Goal: Task Accomplishment & Management: Complete application form

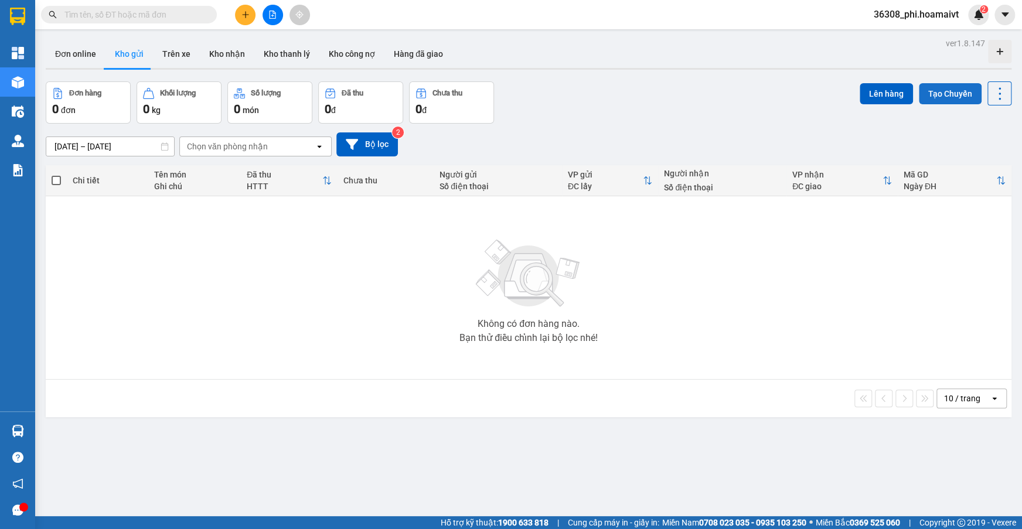
click at [958, 93] on button "Tạo Chuyến" at bounding box center [950, 93] width 63 height 21
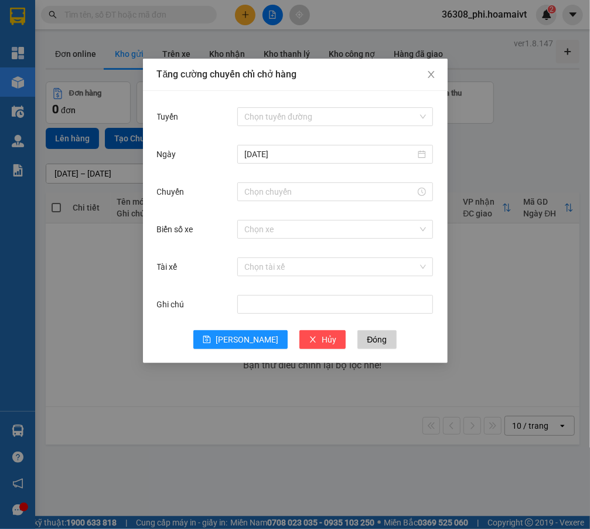
drag, startPoint x: 301, startPoint y: 118, endPoint x: 300, endPoint y: 127, distance: 8.8
click at [301, 118] on input "Tuyến" at bounding box center [330, 117] width 173 height 18
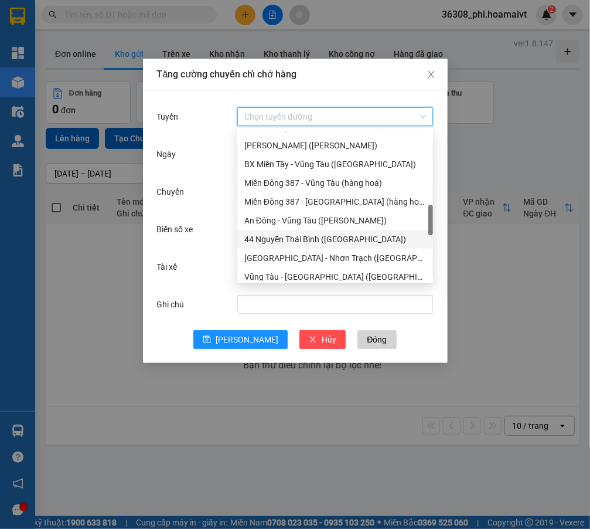
scroll to position [319, 0]
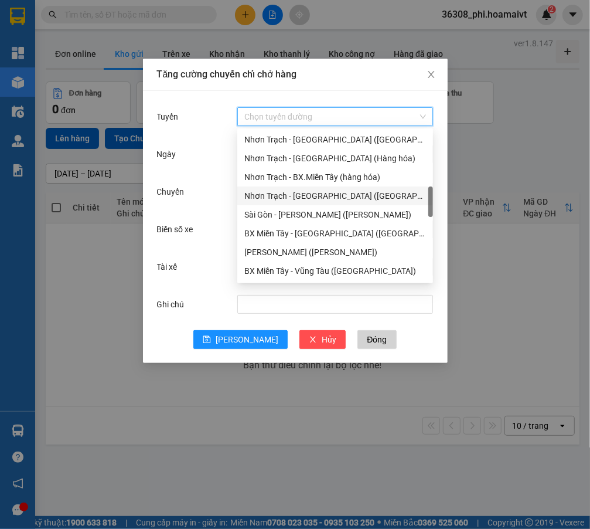
click at [315, 192] on div "Nhơn Trạch - Sài Gòn (Hàng hóa)" at bounding box center [335, 195] width 182 height 13
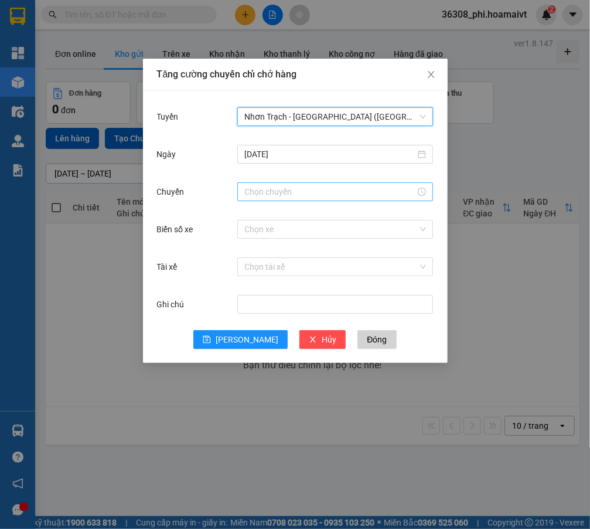
click at [302, 184] on div at bounding box center [335, 191] width 196 height 19
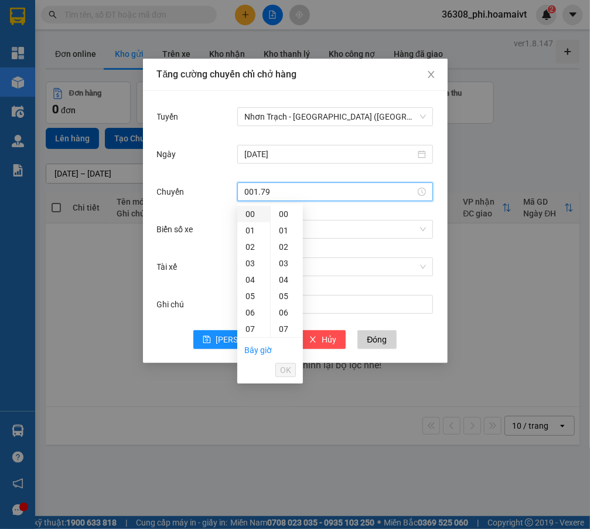
click at [253, 210] on div "00" at bounding box center [253, 214] width 33 height 16
click at [281, 211] on div "00" at bounding box center [287, 214] width 32 height 16
click at [279, 370] on button "OK" at bounding box center [285, 370] width 21 height 14
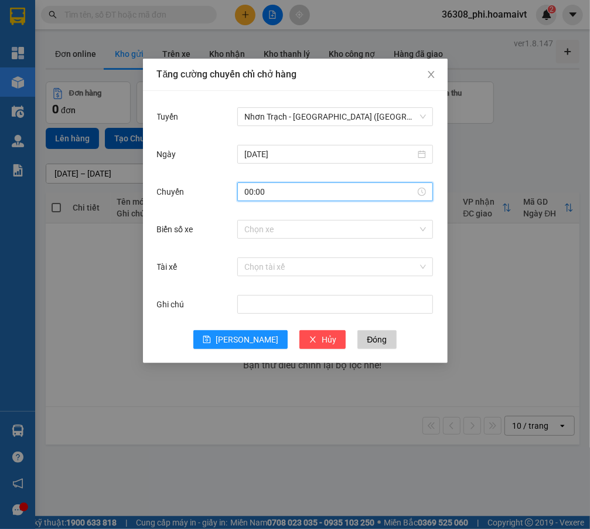
type input "00:00"
click at [286, 240] on div "Chọn xe" at bounding box center [335, 228] width 196 height 23
click at [289, 229] on input "Biển số xe" at bounding box center [330, 229] width 173 height 18
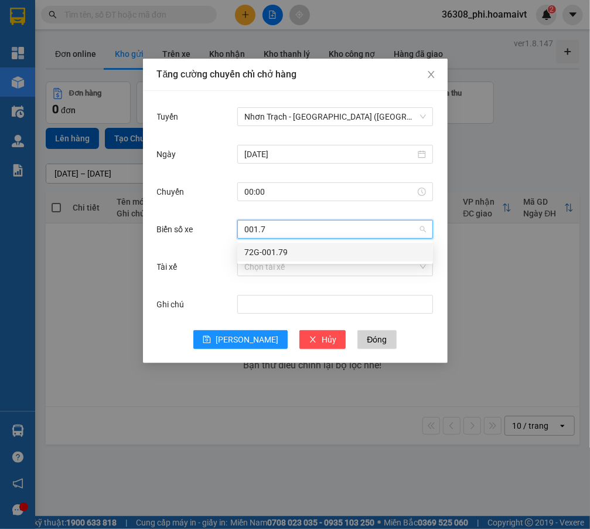
type input "001.79"
click at [275, 252] on div "72G-001.79" at bounding box center [335, 252] width 182 height 13
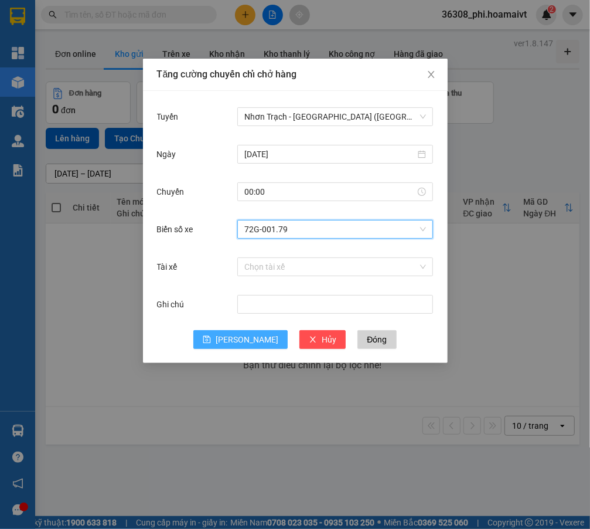
click at [240, 333] on button "Lưu" at bounding box center [240, 339] width 94 height 19
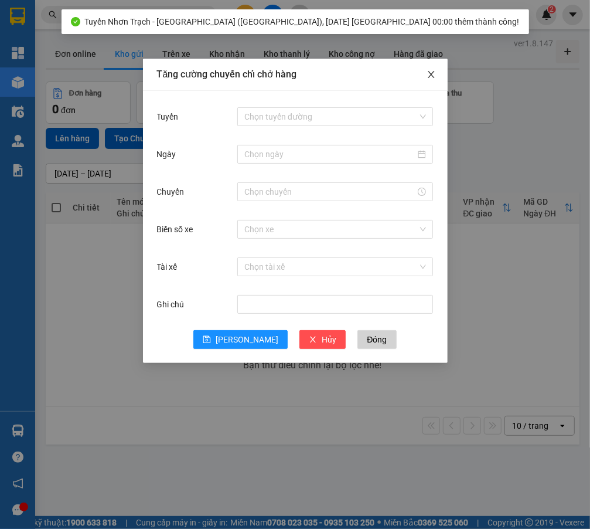
click at [428, 78] on icon "close" at bounding box center [431, 74] width 6 height 7
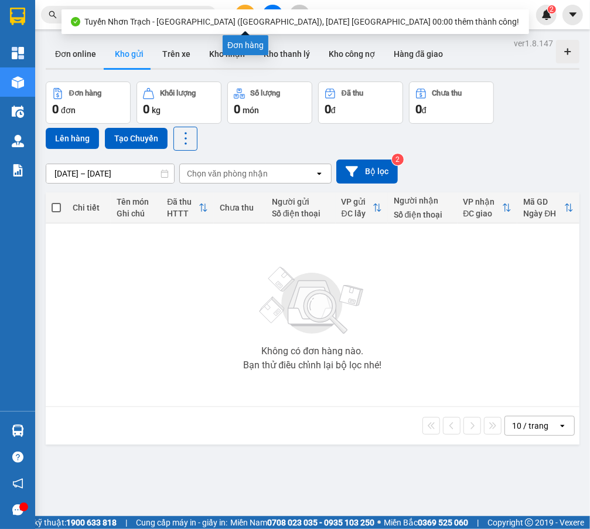
click at [245, 5] on button at bounding box center [245, 15] width 21 height 21
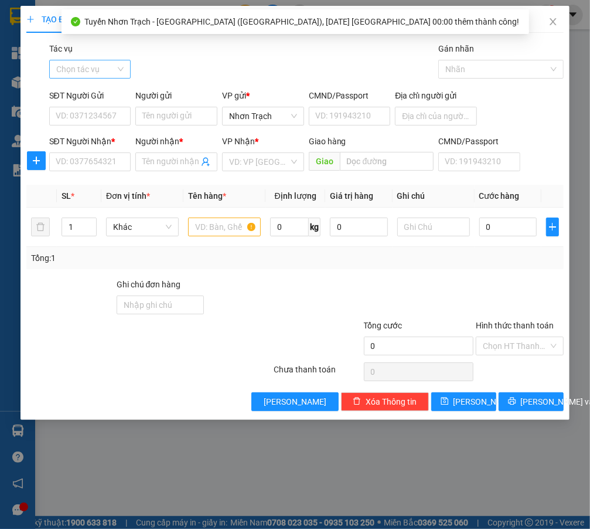
click at [100, 70] on input "Tác vụ" at bounding box center [86, 69] width 60 height 18
click at [84, 96] on div "Nhập hàng lên xe" at bounding box center [94, 92] width 77 height 13
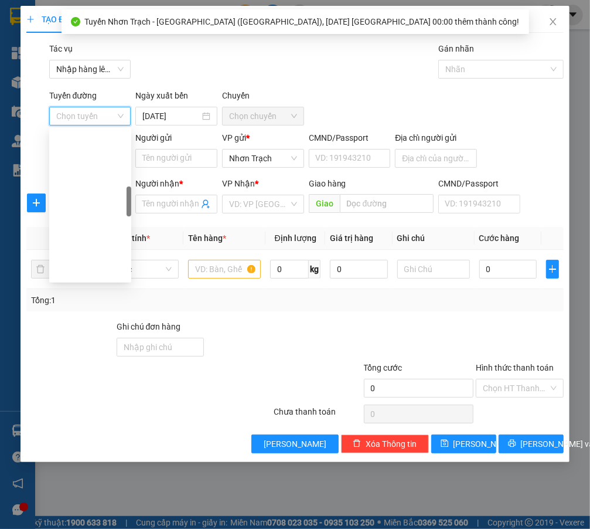
scroll to position [319, 0]
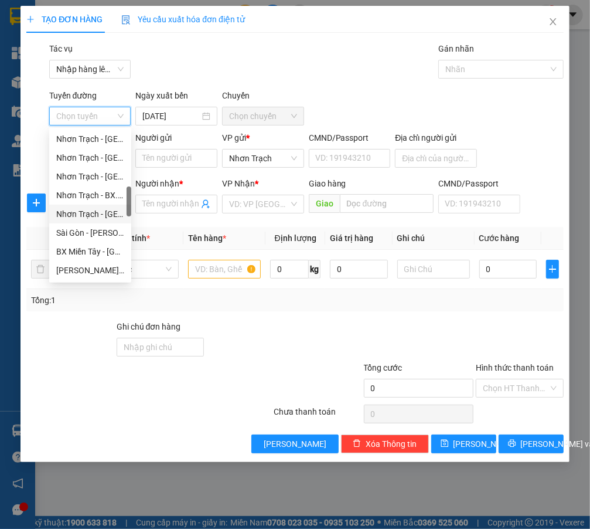
click at [85, 212] on div "Nhơn Trạch - Sài Gòn (Hàng hóa)" at bounding box center [90, 213] width 68 height 13
type input "15/10/2025"
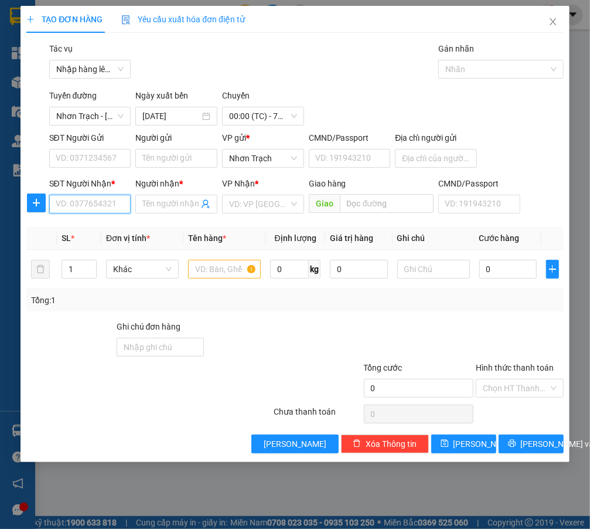
click at [89, 209] on input "SĐT Người Nhận *" at bounding box center [90, 204] width 82 height 19
type input "0963067067"
click at [100, 221] on div "0963067067 - HÒA" at bounding box center [91, 227] width 70 height 13
type input "HÒA"
type input "0963067067"
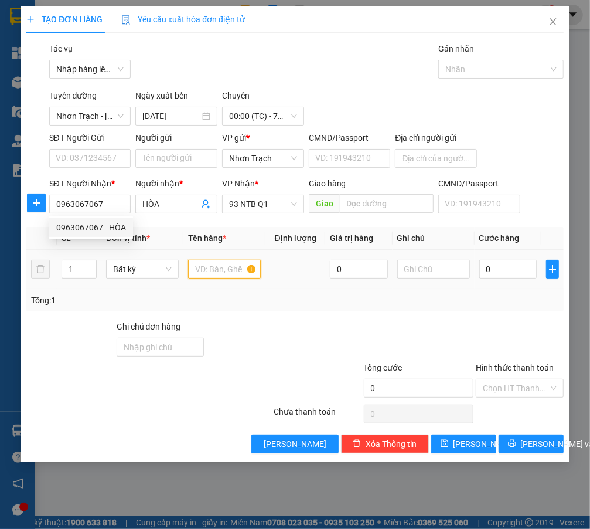
click at [219, 273] on input "text" at bounding box center [224, 269] width 73 height 19
type input "1 HỘP VÀNG"
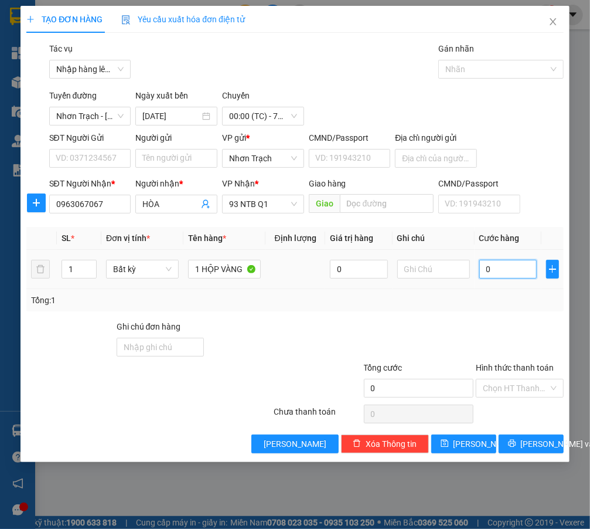
click at [504, 263] on input "0" at bounding box center [508, 269] width 58 height 19
type input "4"
type input "40"
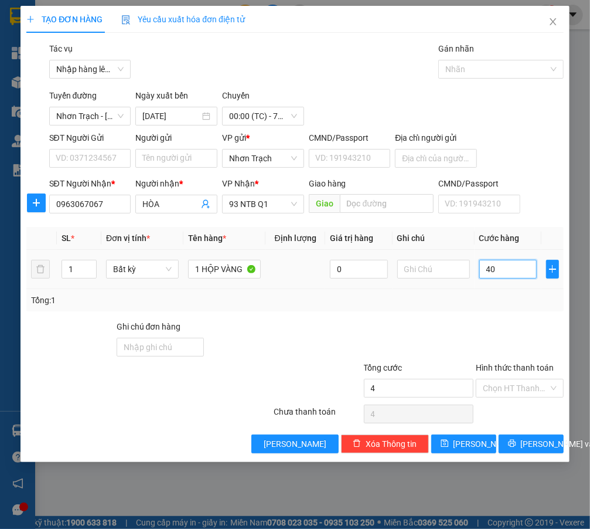
type input "40"
type input "400"
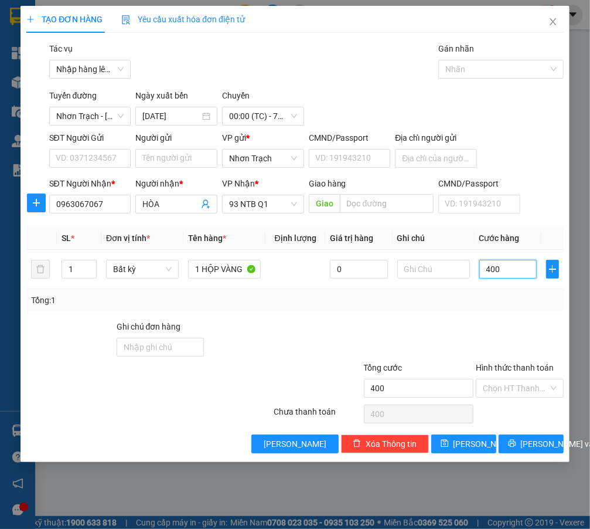
type input "4.000"
type input "40.000"
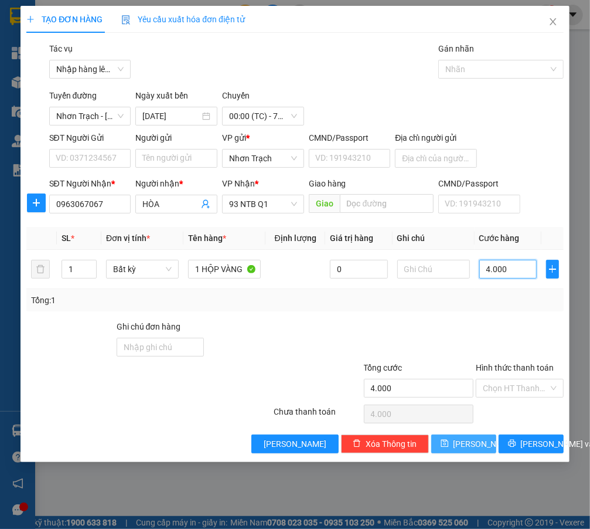
type input "40.000"
click at [475, 438] on span "Lưu" at bounding box center [485, 443] width 63 height 13
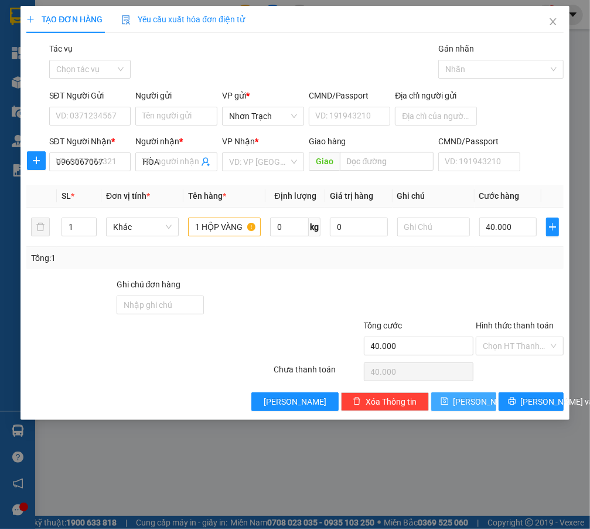
type input "0"
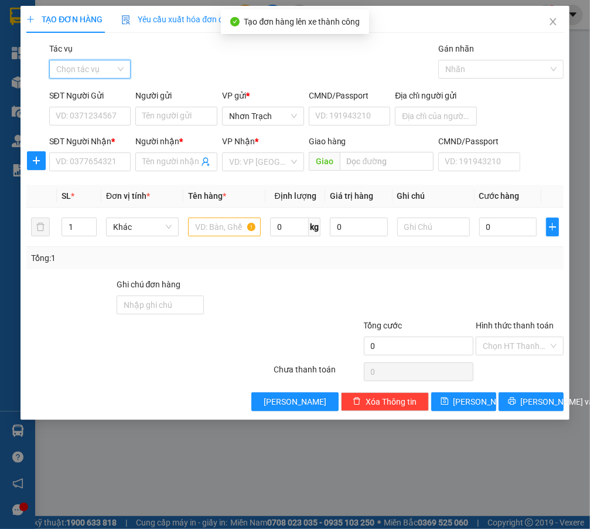
click at [83, 69] on input "Tác vụ" at bounding box center [86, 69] width 60 height 18
click at [83, 83] on div "Nhập hàng lên xe" at bounding box center [94, 92] width 91 height 19
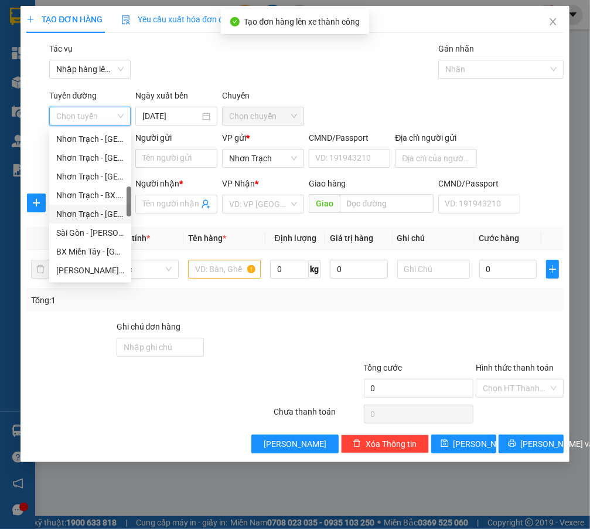
click at [107, 210] on div "Nhơn Trạch - Sài Gòn (Hàng hóa)" at bounding box center [90, 213] width 68 height 13
type input "15/10/2025"
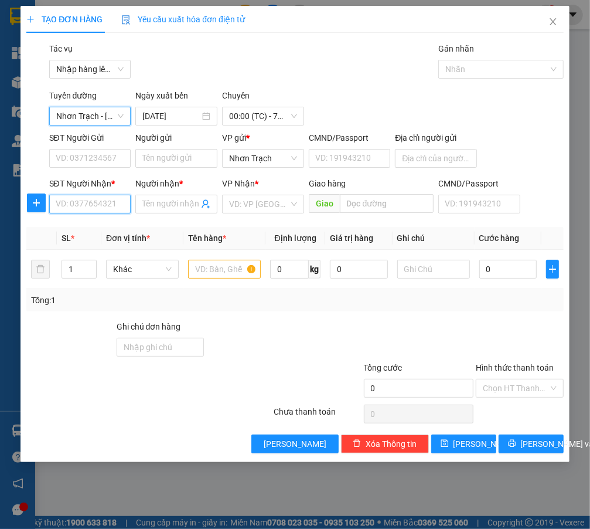
click at [72, 205] on input "SĐT Người Nhận *" at bounding box center [90, 204] width 82 height 19
type input "0776950495"
click at [110, 229] on div "0776950495 - TỦN" at bounding box center [90, 227] width 69 height 13
type input "TỦN"
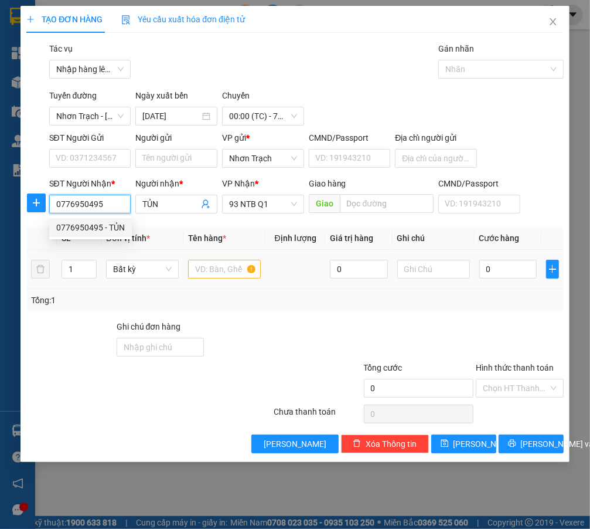
type input "0776950495"
click at [202, 270] on input "text" at bounding box center [224, 269] width 73 height 19
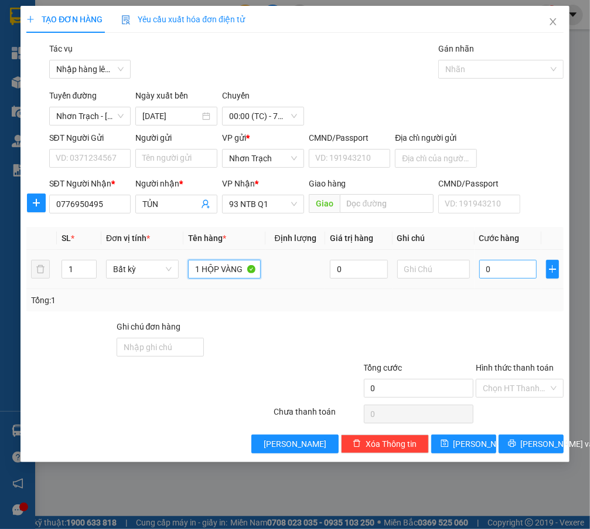
type input "1 HỘP VÀNG"
click at [488, 277] on input "0" at bounding box center [508, 269] width 58 height 19
type input "4"
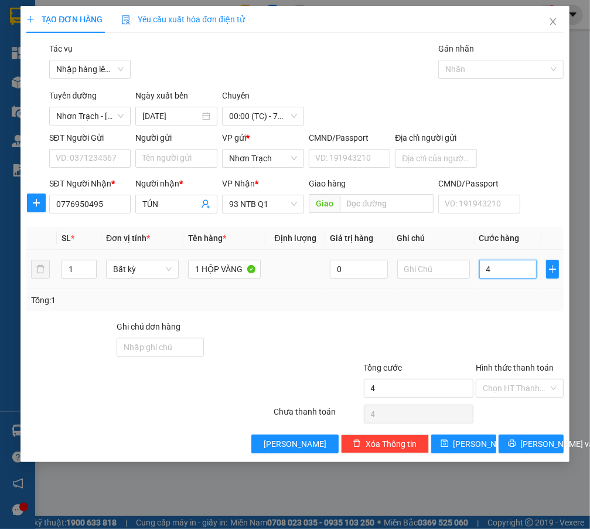
type input "40"
type input "400"
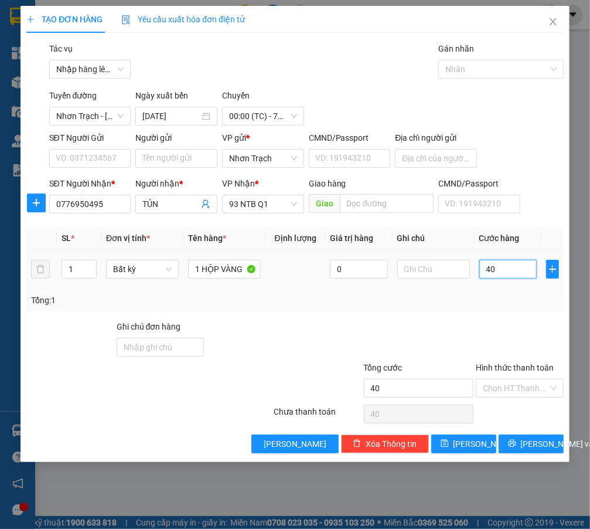
type input "400"
type input "4.000"
type input "40.000"
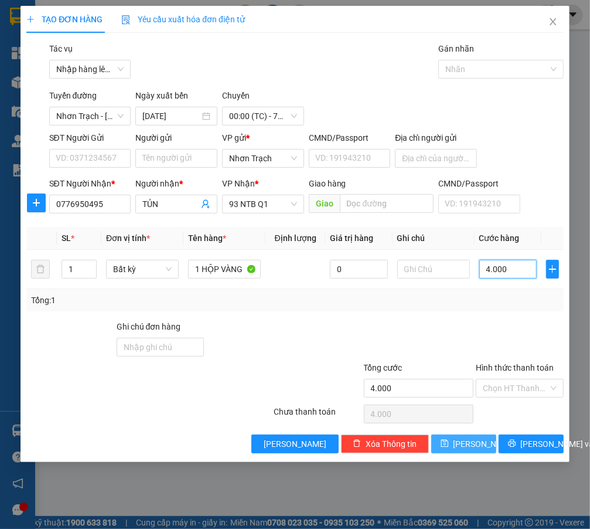
type input "40.000"
click at [465, 444] on span "Lưu" at bounding box center [485, 443] width 63 height 13
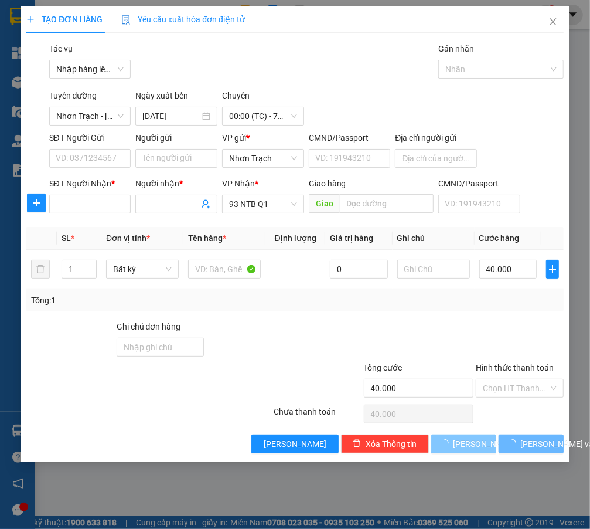
type input "0"
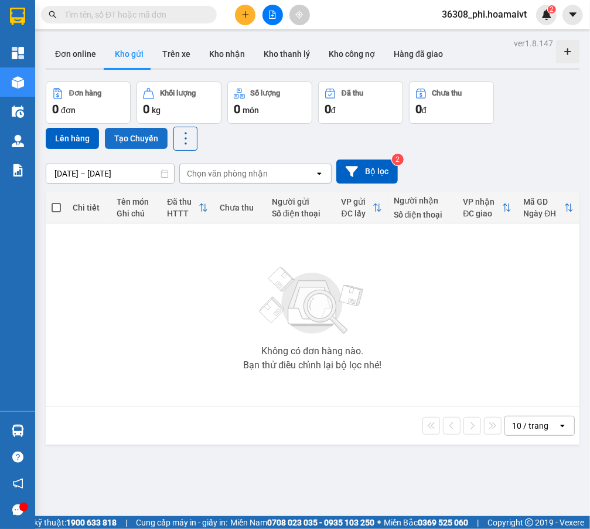
click at [124, 144] on button "Tạo Chuyến" at bounding box center [136, 138] width 63 height 21
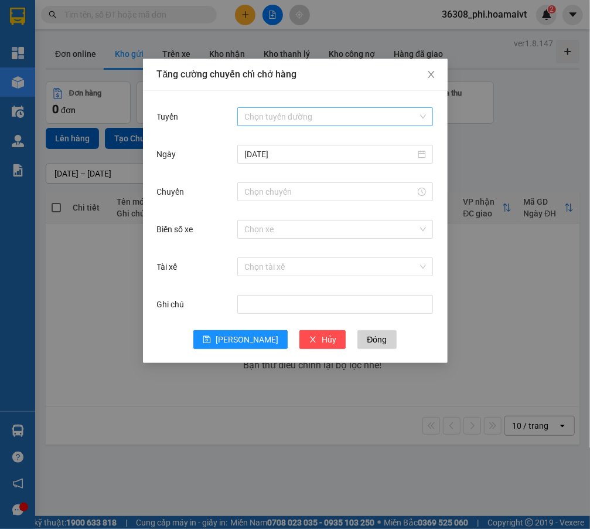
click at [259, 115] on input "Tuyến" at bounding box center [330, 117] width 173 height 18
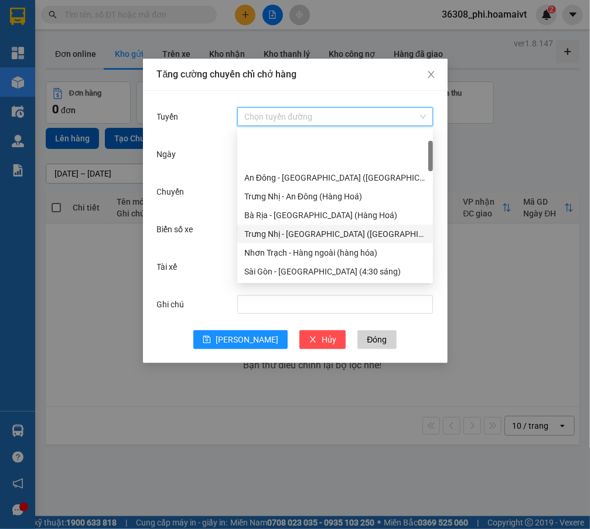
scroll to position [266, 0]
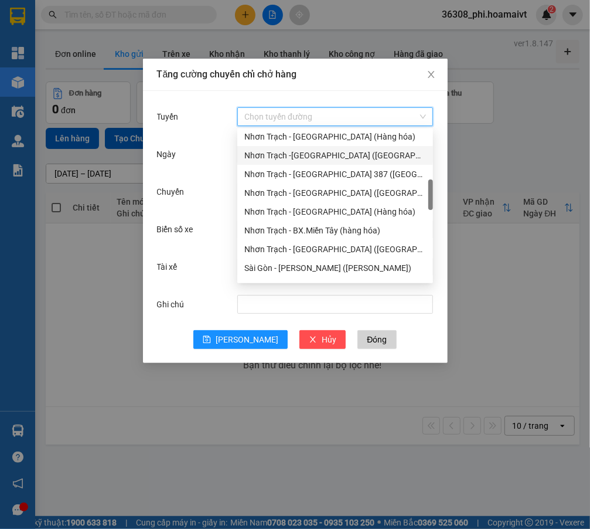
click at [291, 159] on div "Nhơn Trạch -Bà Rịa (Hàng hóa)" at bounding box center [335, 155] width 182 height 13
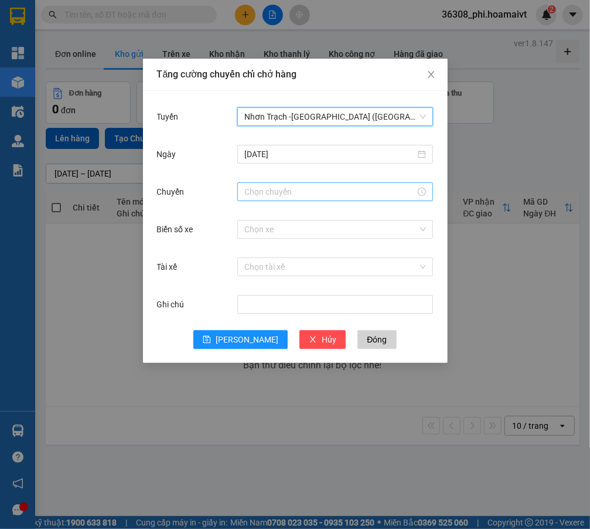
click at [279, 184] on div at bounding box center [335, 191] width 196 height 19
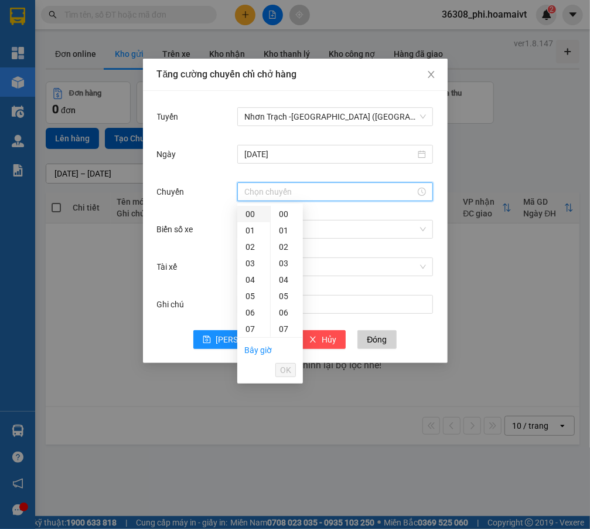
click at [250, 217] on div "00" at bounding box center [253, 214] width 33 height 16
type input "00:00"
click at [281, 216] on div "00" at bounding box center [287, 214] width 32 height 16
click at [287, 369] on span "OK" at bounding box center [285, 369] width 11 height 13
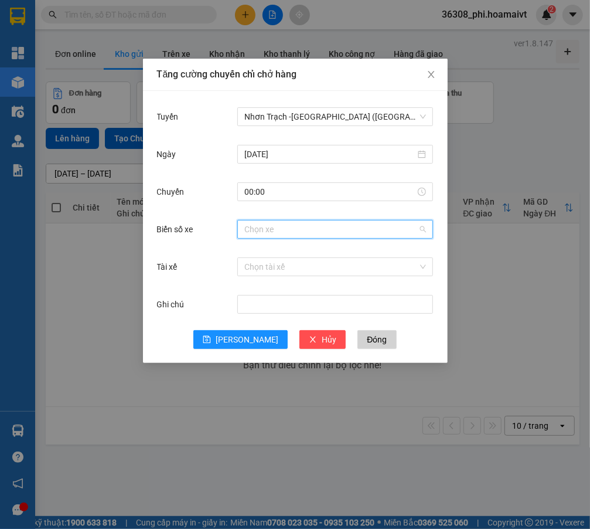
click at [302, 227] on input "Biển số xe" at bounding box center [330, 229] width 173 height 18
type input "001.79"
click at [271, 247] on div "72G-001.79" at bounding box center [335, 252] width 182 height 13
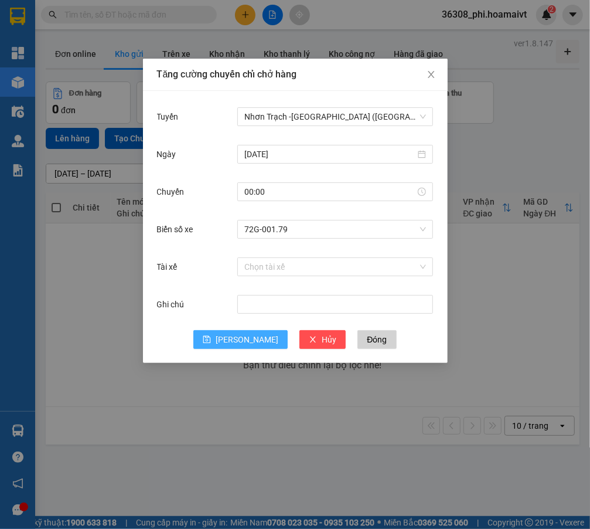
click at [255, 341] on button "Lưu" at bounding box center [240, 339] width 94 height 19
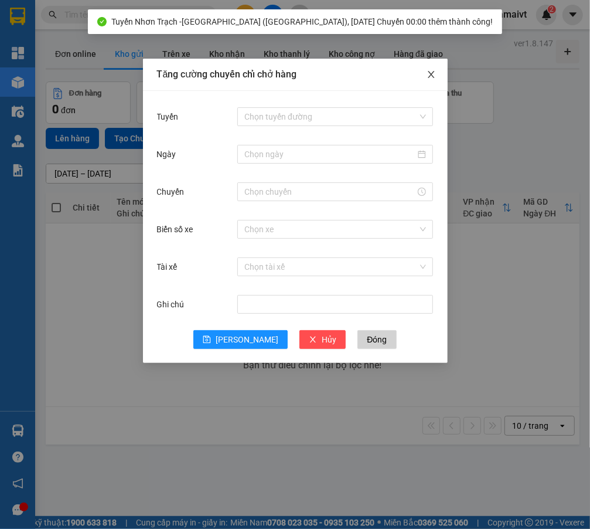
click at [434, 70] on icon "close" at bounding box center [431, 74] width 9 height 9
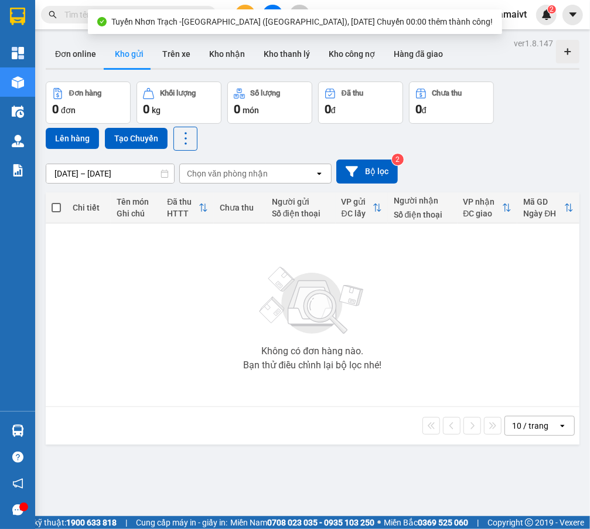
click at [243, 7] on button at bounding box center [245, 15] width 21 height 21
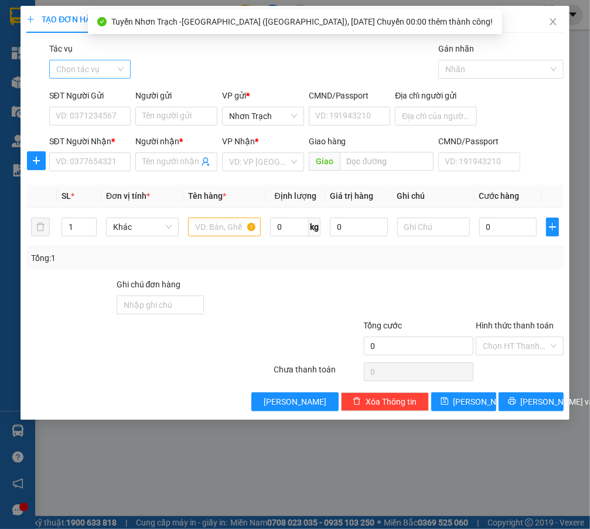
click at [92, 71] on input "Tác vụ" at bounding box center [86, 69] width 60 height 18
click at [94, 88] on div "Nhập hàng lên xe" at bounding box center [94, 92] width 77 height 13
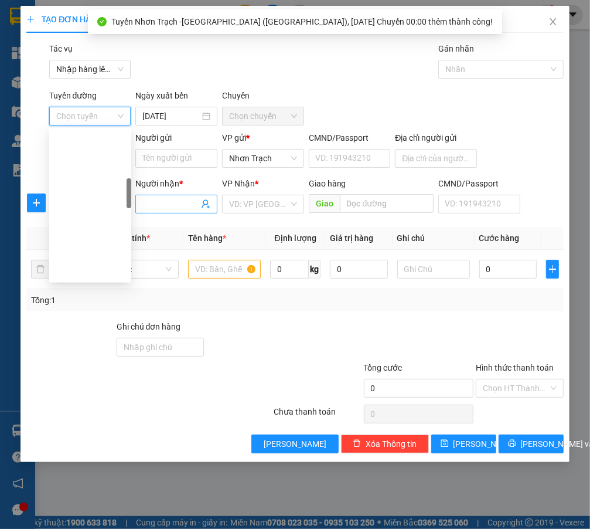
scroll to position [266, 0]
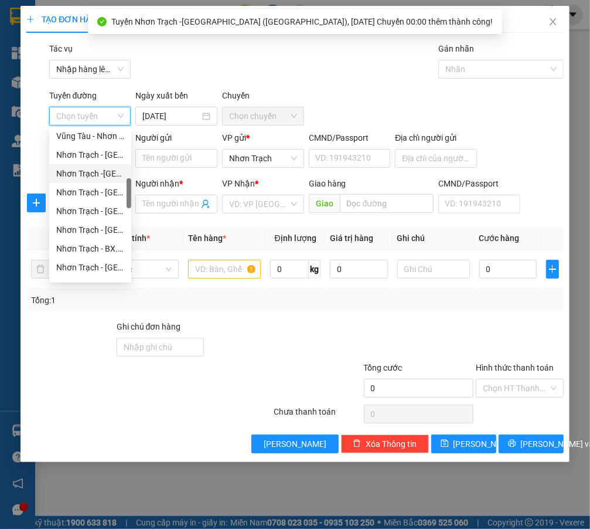
click at [94, 170] on div "Nhơn Trạch -Bà Rịa (Hàng hóa)" at bounding box center [90, 173] width 68 height 13
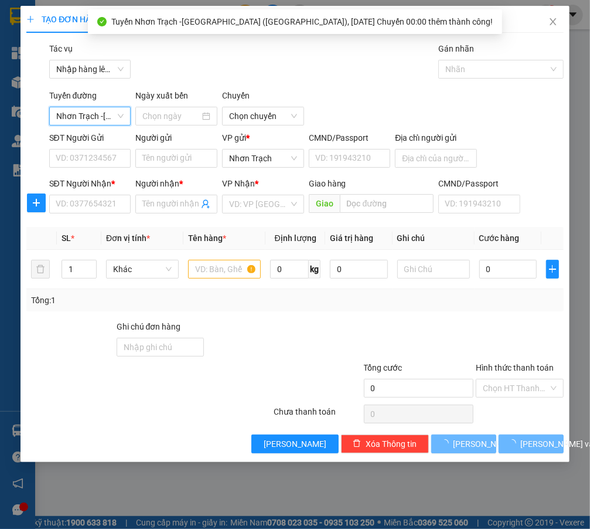
type input "15/10/2025"
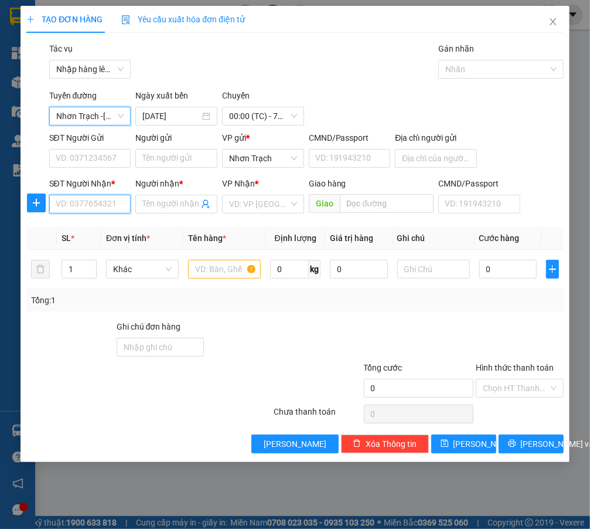
click at [93, 198] on input "SĐT Người Nhận *" at bounding box center [90, 204] width 82 height 19
type input "0972572572"
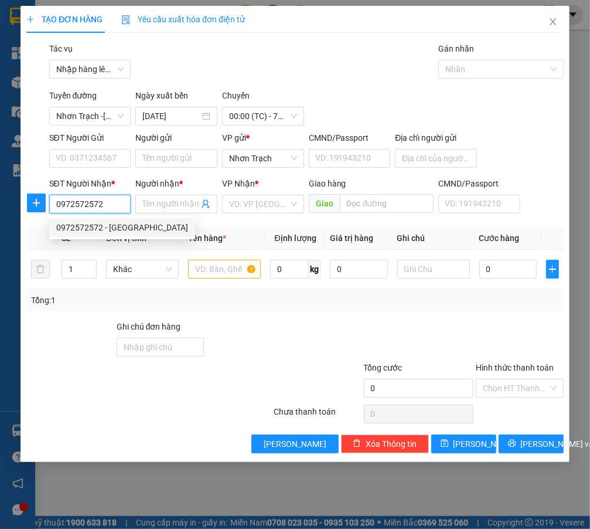
click at [114, 229] on div "0972572572 - Á CHÂU" at bounding box center [122, 227] width 132 height 13
type input "Á CHÂU"
type input "0972572572"
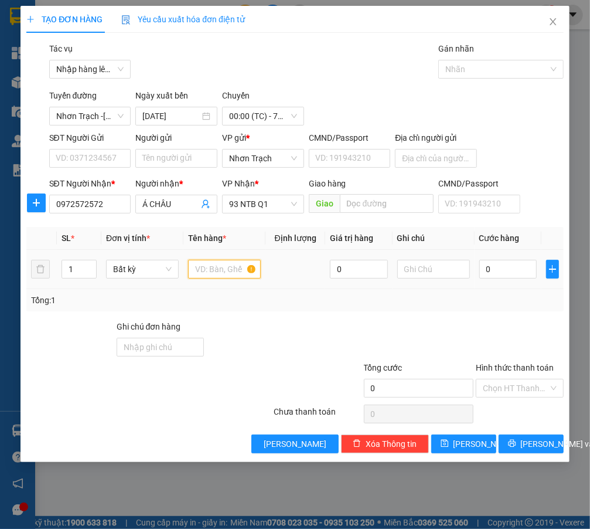
click at [210, 268] on input "text" at bounding box center [224, 269] width 73 height 19
type input "1 HỘP VÀNG"
drag, startPoint x: 180, startPoint y: 206, endPoint x: 30, endPoint y: 203, distance: 149.5
click at [40, 203] on div "SĐT Người Nhận * 0972572572 Người nhận * Á CHÂU Á CHÂU VP Nhận * 93 NTB Q1 Giao…" at bounding box center [295, 197] width 540 height 41
type input "NHÂN"
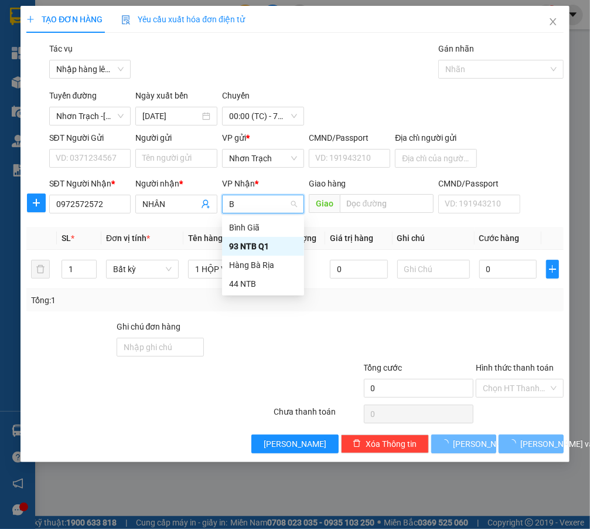
type input "BA"
click at [253, 227] on div "Hàng Bà Rịa" at bounding box center [263, 227] width 68 height 13
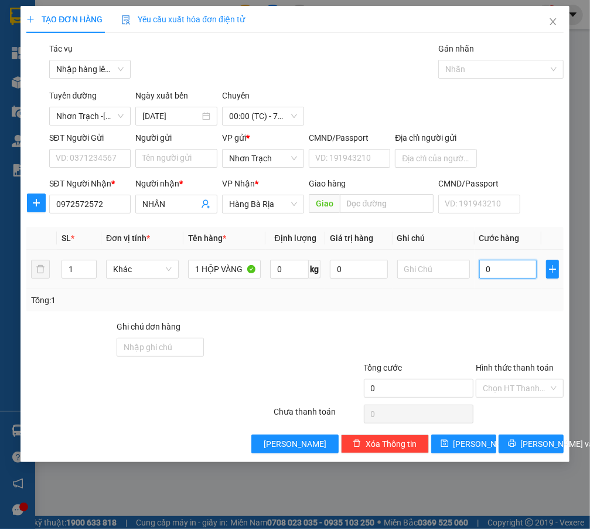
click at [504, 274] on input "0" at bounding box center [508, 269] width 58 height 19
type input "4"
type input "40"
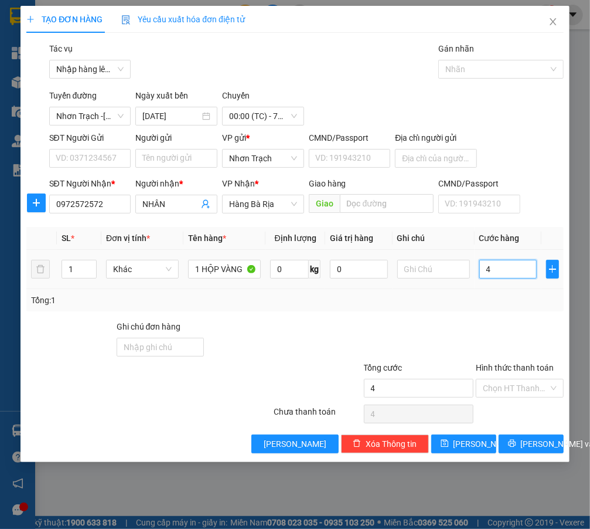
type input "40"
type input "400"
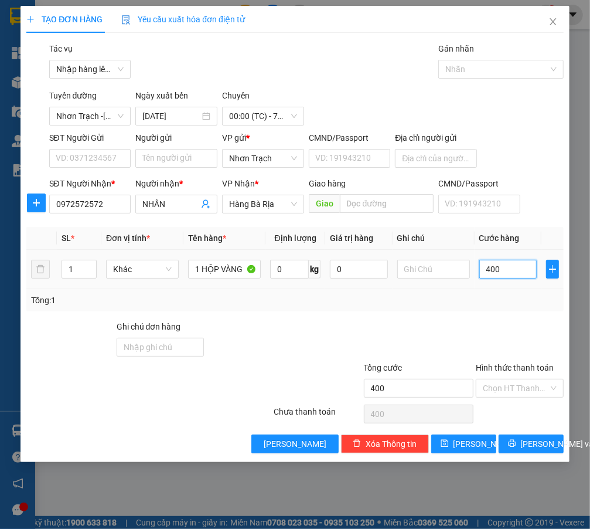
type input "4.000"
type input "40.000"
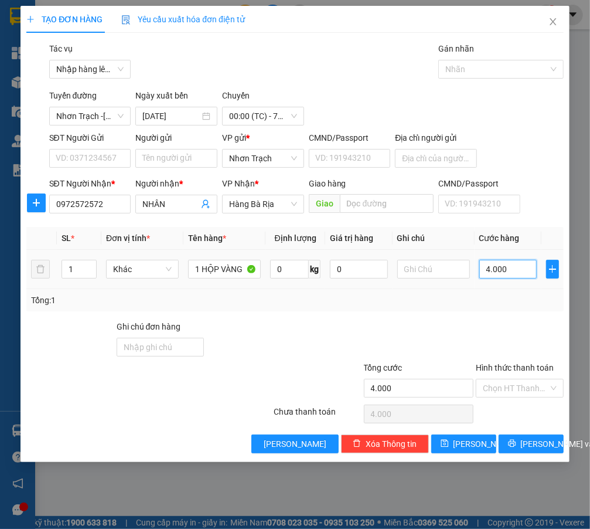
type input "40.000"
click at [465, 437] on span "Lưu" at bounding box center [485, 443] width 63 height 13
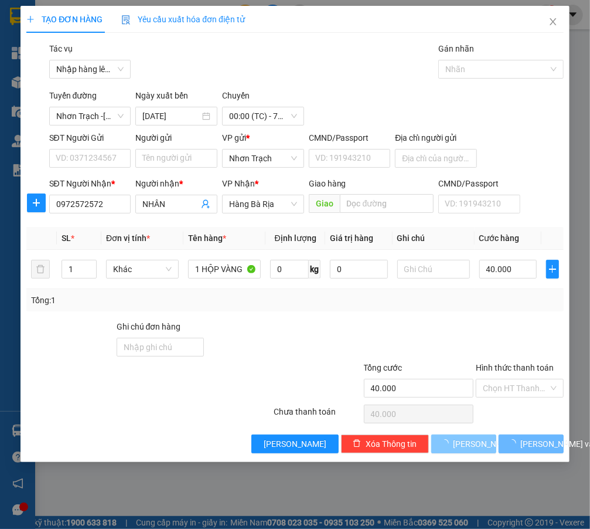
type input "0"
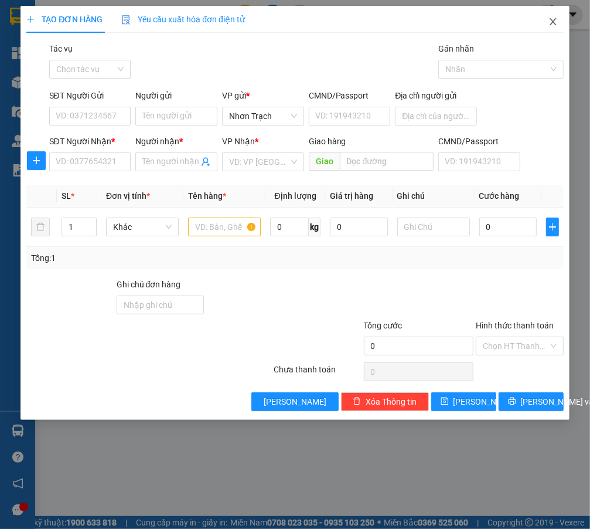
click at [549, 20] on icon "close" at bounding box center [552, 21] width 9 height 9
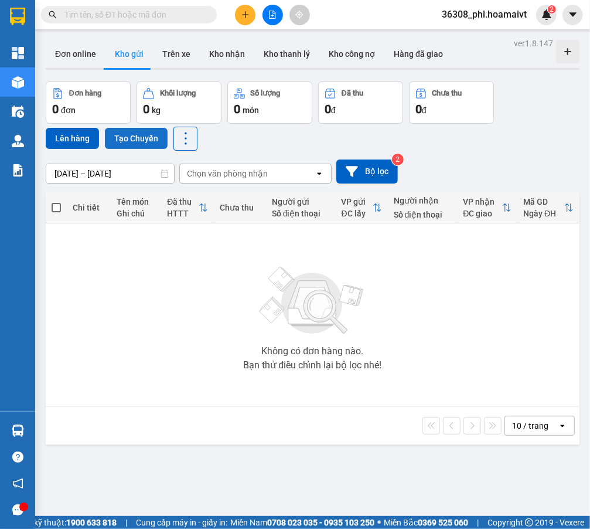
click at [137, 129] on button "Tạo Chuyến" at bounding box center [136, 138] width 63 height 21
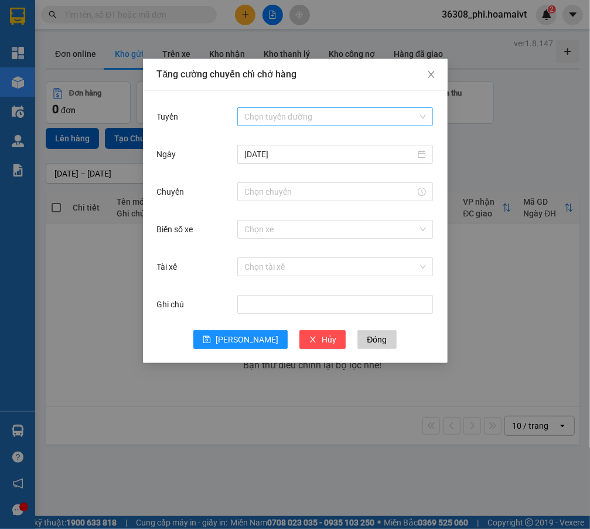
click at [251, 116] on input "Tuyến" at bounding box center [330, 117] width 173 height 18
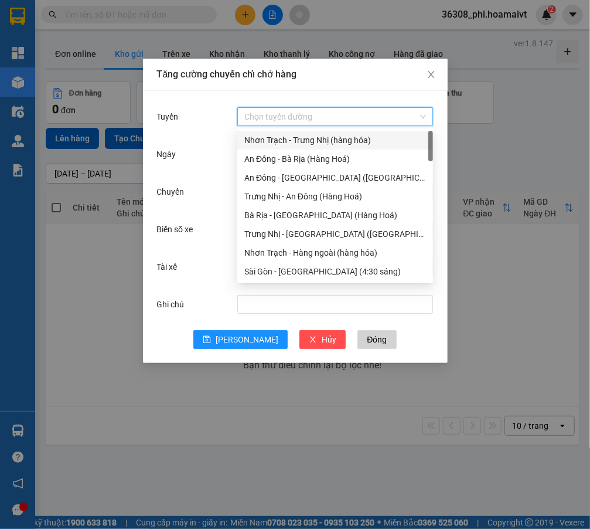
scroll to position [319, 0]
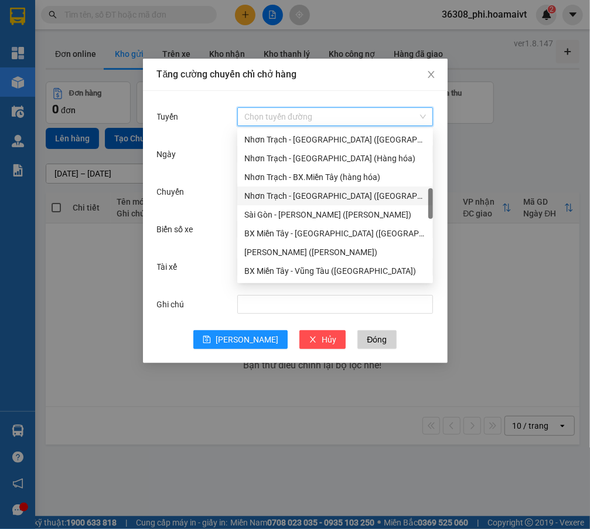
click at [322, 189] on div "Nhơn Trạch - Sài Gòn (Hàng hóa)" at bounding box center [335, 195] width 182 height 13
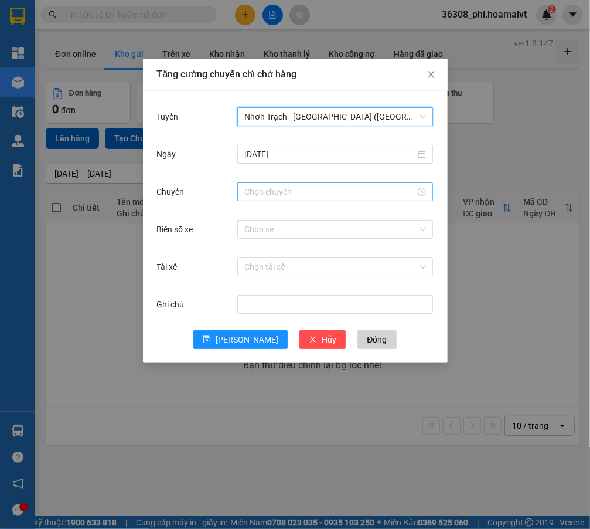
click at [297, 194] on input "Chuyến" at bounding box center [329, 191] width 171 height 13
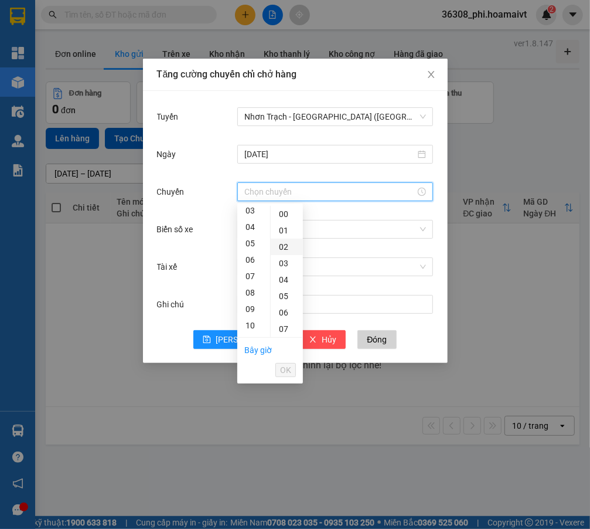
drag, startPoint x: 253, startPoint y: 277, endPoint x: 272, endPoint y: 245, distance: 37.3
click at [253, 277] on div "07" at bounding box center [253, 276] width 33 height 16
type input "07:00"
click at [286, 215] on div "00" at bounding box center [287, 214] width 32 height 16
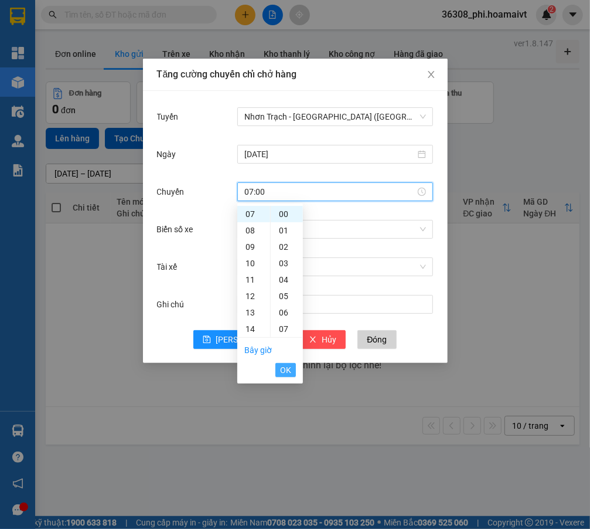
click at [286, 365] on span "OK" at bounding box center [285, 369] width 11 height 13
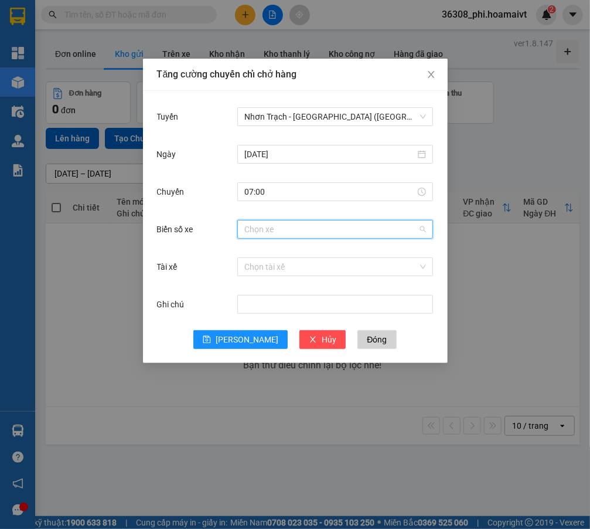
click at [305, 236] on input "Biển số xe" at bounding box center [330, 229] width 173 height 18
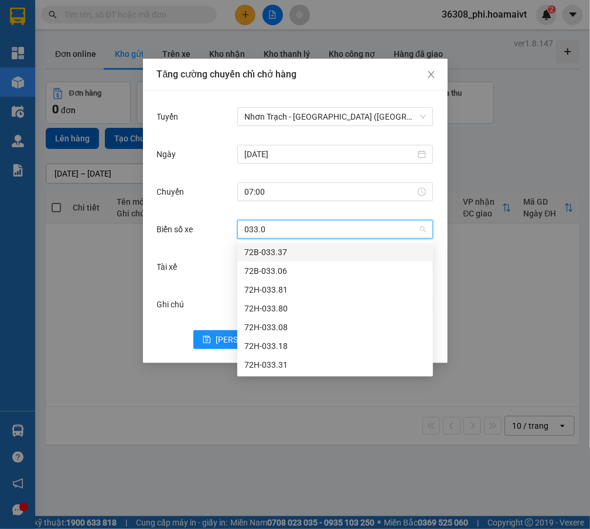
type input "033.06"
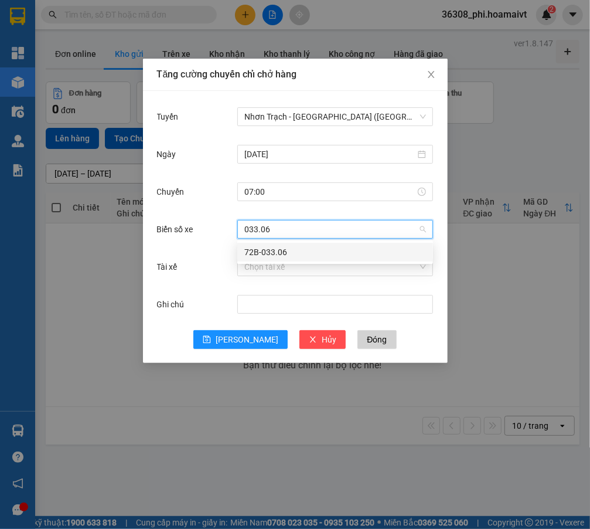
click at [298, 247] on div "72B-033.06" at bounding box center [335, 252] width 182 height 13
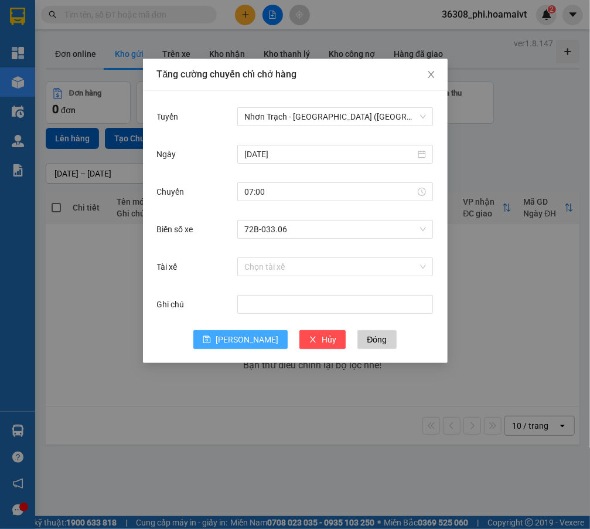
click at [227, 336] on button "Lưu" at bounding box center [240, 339] width 94 height 19
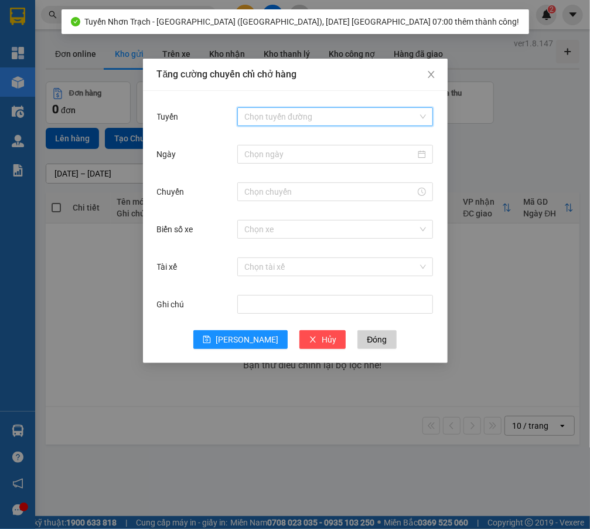
click at [275, 120] on input "Tuyến" at bounding box center [330, 117] width 173 height 18
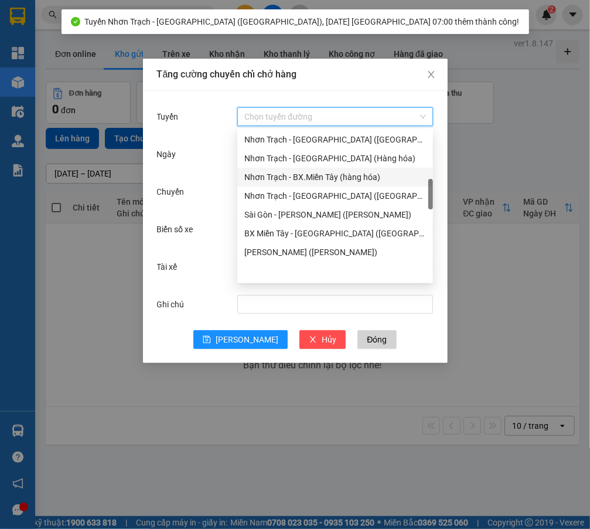
scroll to position [266, 0]
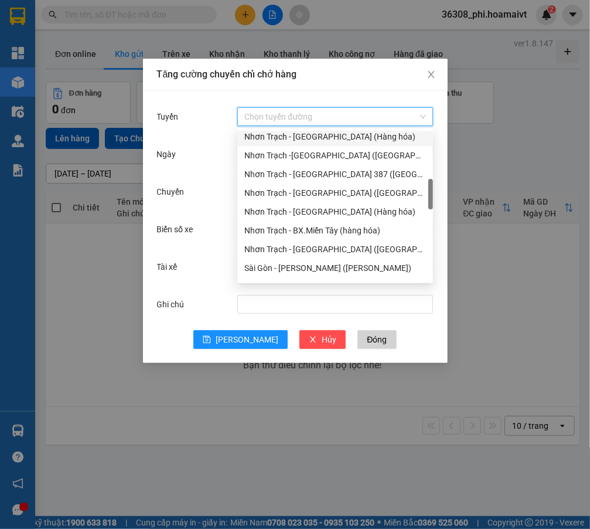
click at [304, 134] on div "Nhơn Trạch - Vũng Tàu (Hàng hóa)" at bounding box center [335, 136] width 182 height 13
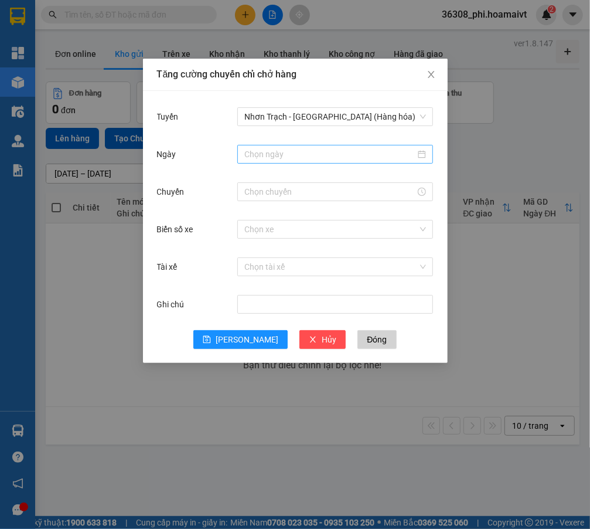
click at [262, 162] on div at bounding box center [335, 154] width 196 height 19
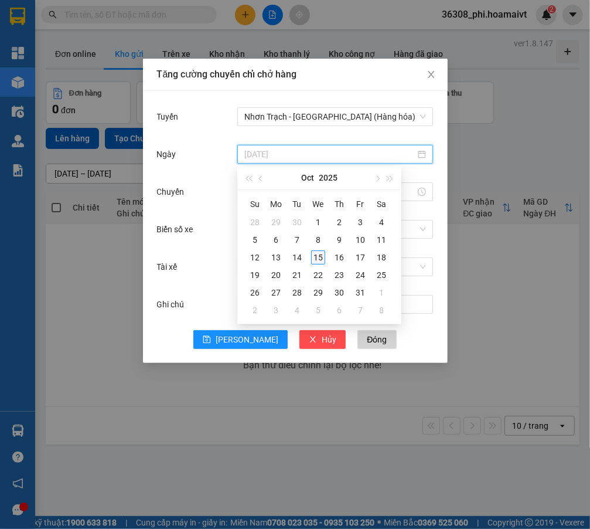
type input "15/10/2025"
click at [316, 253] on div "15" at bounding box center [318, 257] width 14 height 14
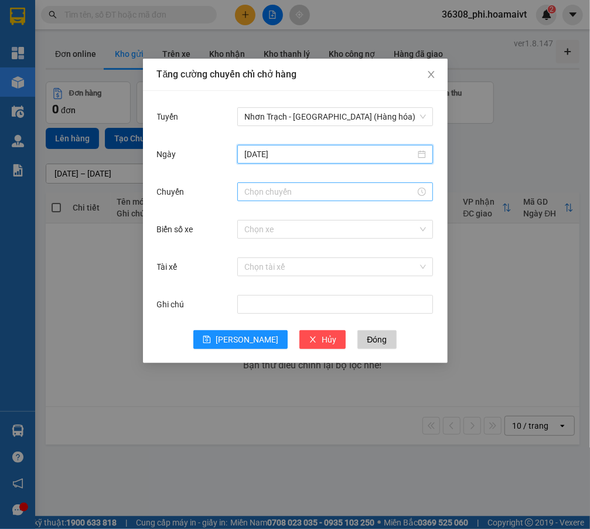
click at [261, 188] on input "Chuyến" at bounding box center [329, 191] width 171 height 13
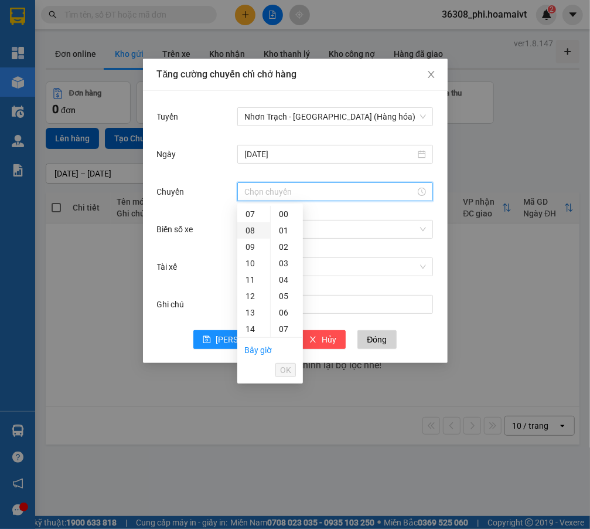
click at [251, 230] on div "08" at bounding box center [253, 230] width 33 height 16
type input "08:00"
click at [280, 214] on div "00" at bounding box center [287, 214] width 32 height 16
click at [286, 375] on span "OK" at bounding box center [285, 369] width 11 height 13
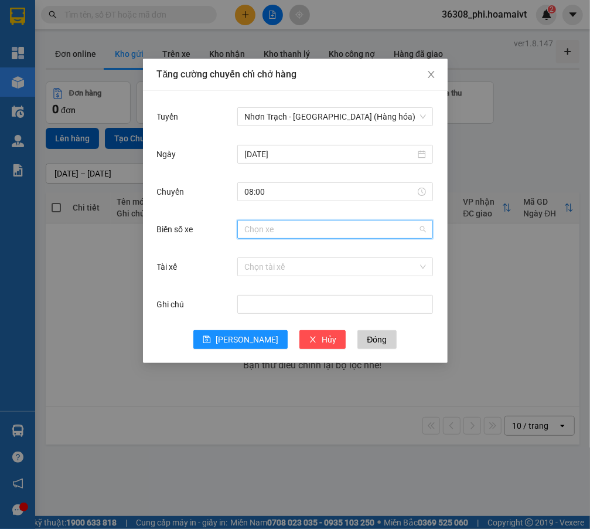
click at [305, 235] on input "Biển số xe" at bounding box center [330, 229] width 173 height 18
type input "003.31"
click at [289, 251] on div "72F-003.31" at bounding box center [335, 252] width 182 height 13
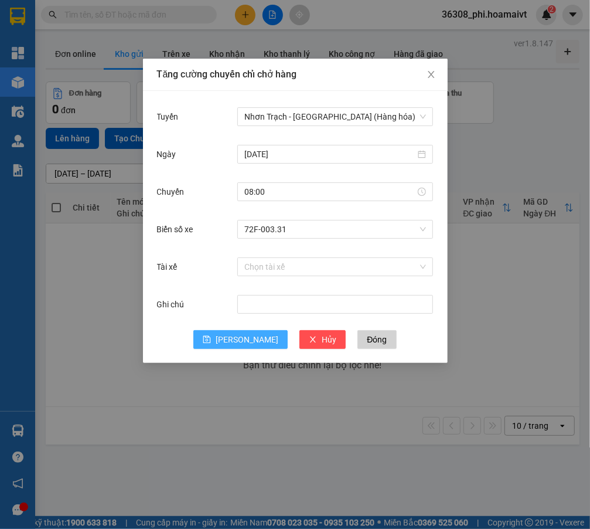
click at [238, 339] on button "Lưu" at bounding box center [240, 339] width 94 height 19
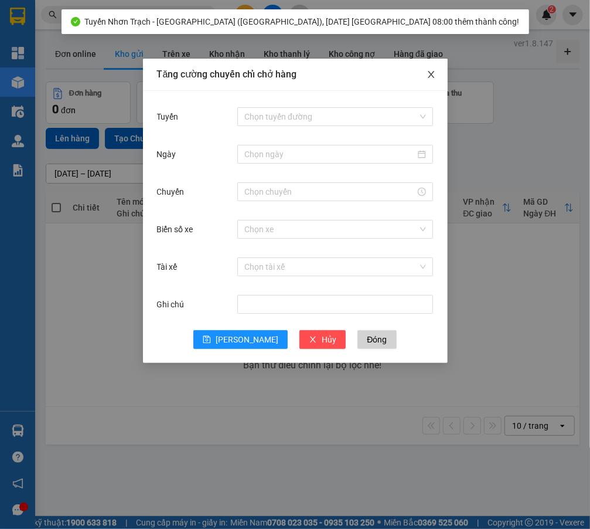
click at [430, 76] on icon "close" at bounding box center [431, 74] width 6 height 7
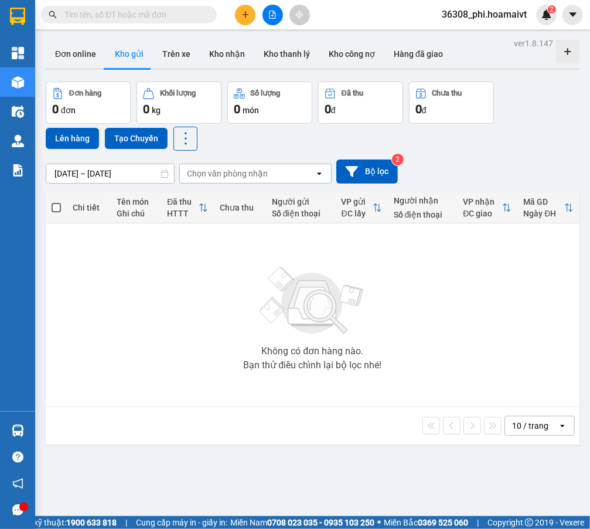
click at [248, 18] on icon "plus" at bounding box center [245, 15] width 8 height 8
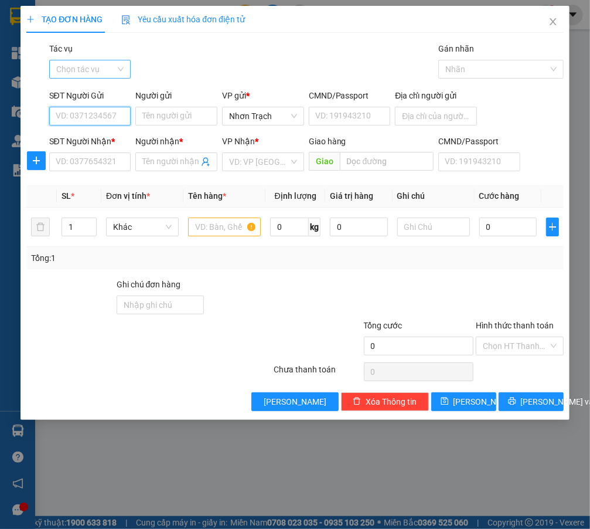
click at [85, 78] on div "Chọn tác vụ" at bounding box center [90, 69] width 82 height 19
click at [82, 89] on div "Nhập hàng lên xe" at bounding box center [94, 92] width 77 height 13
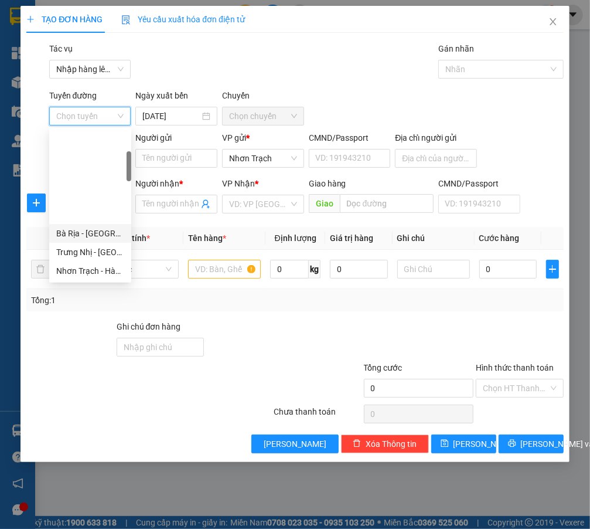
scroll to position [266, 0]
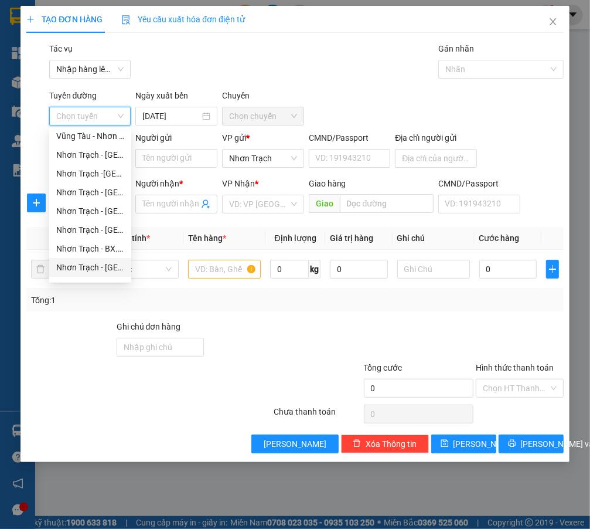
click at [103, 270] on div "Nhơn Trạch - Sài Gòn (Hàng hóa)" at bounding box center [90, 267] width 68 height 13
type input "15/10/2025"
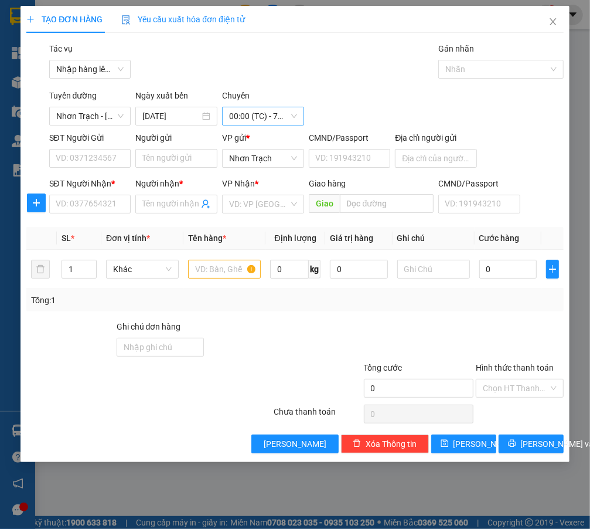
drag, startPoint x: 274, startPoint y: 129, endPoint x: 257, endPoint y: 112, distance: 23.6
click at [273, 129] on div "Transit Pickup Surcharge Ids Transit Deliver Surcharge Ids Transit Deliver Surc…" at bounding box center [294, 247] width 537 height 411
click at [257, 112] on span "00:00 (TC) - 72G-001.79" at bounding box center [263, 116] width 68 height 18
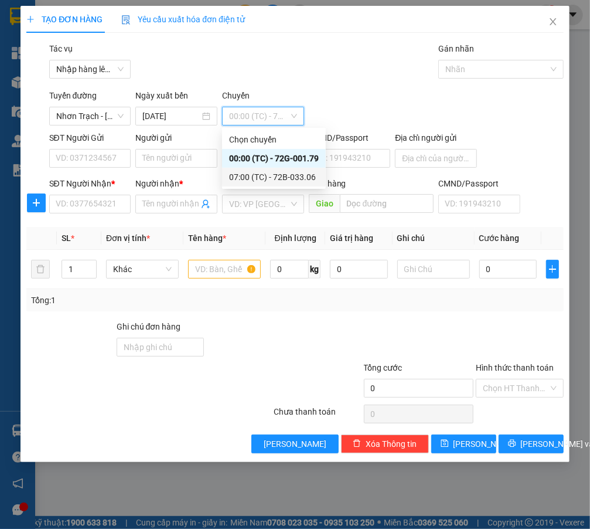
click at [258, 171] on div "07:00 (TC) - 72B-033.06" at bounding box center [274, 177] width 90 height 13
click at [279, 176] on div "07:00 (TC) - 72B-033.06" at bounding box center [273, 177] width 89 height 13
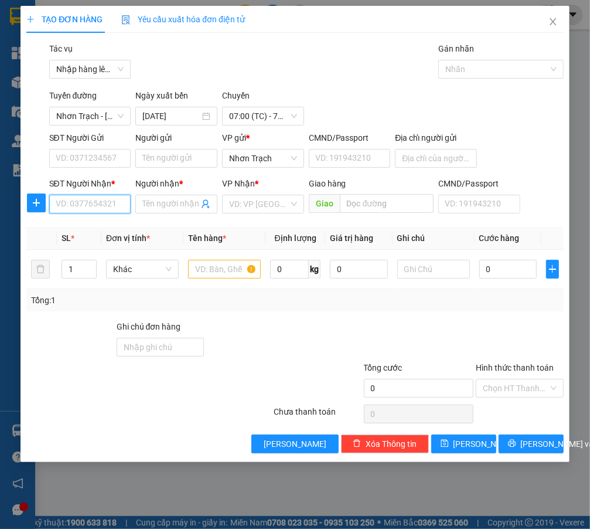
click at [90, 205] on input "SĐT Người Nhận *" at bounding box center [90, 204] width 82 height 19
type input "0775905742"
click at [113, 226] on div "0775905742 - VIỆT" at bounding box center [91, 227] width 70 height 13
type input "VIỆT"
type input "0775905742"
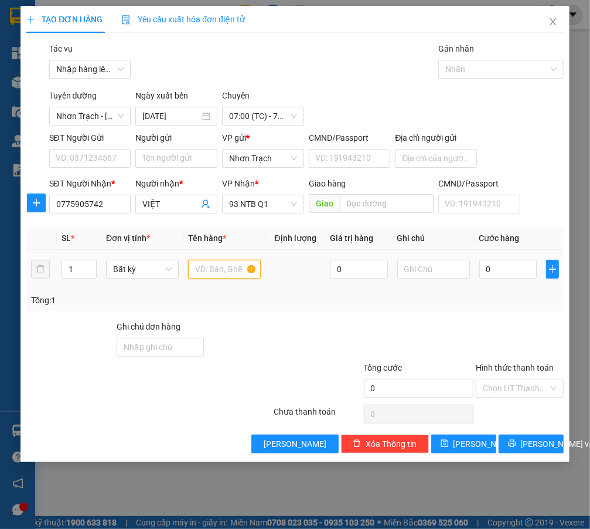
click at [209, 265] on input "text" at bounding box center [224, 269] width 73 height 19
type input "1 bao"
click at [522, 267] on input "0" at bounding box center [508, 269] width 58 height 19
type input "3"
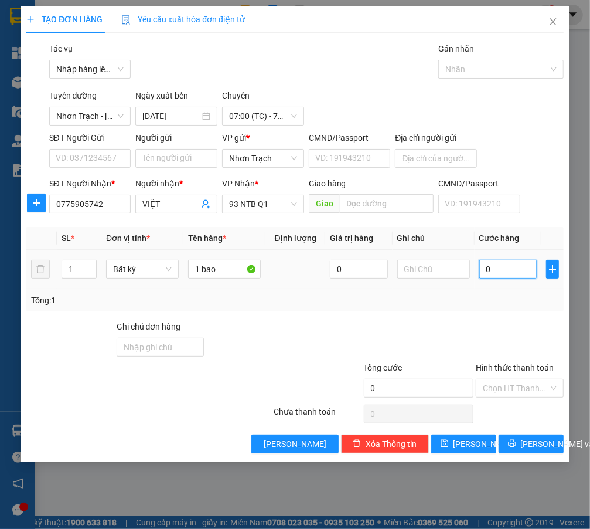
type input "3"
type input "30"
type input "300"
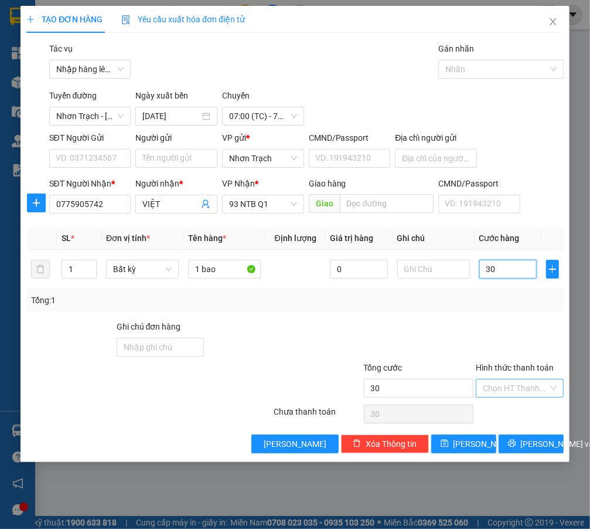
type input "300"
type input "3.000"
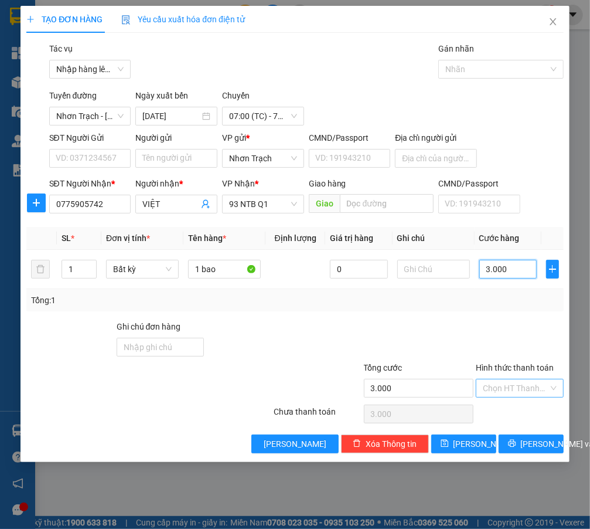
type input "30.000"
click at [519, 391] on input "Hình thức thanh toán" at bounding box center [515, 388] width 65 height 18
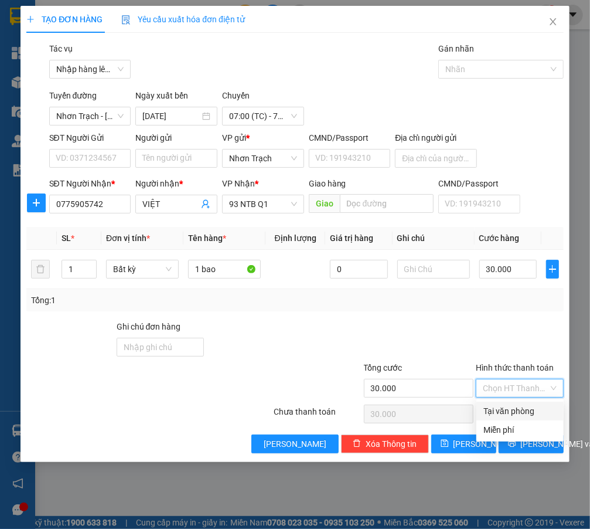
click at [507, 414] on div "Tại văn phòng" at bounding box center [519, 410] width 73 height 13
type input "0"
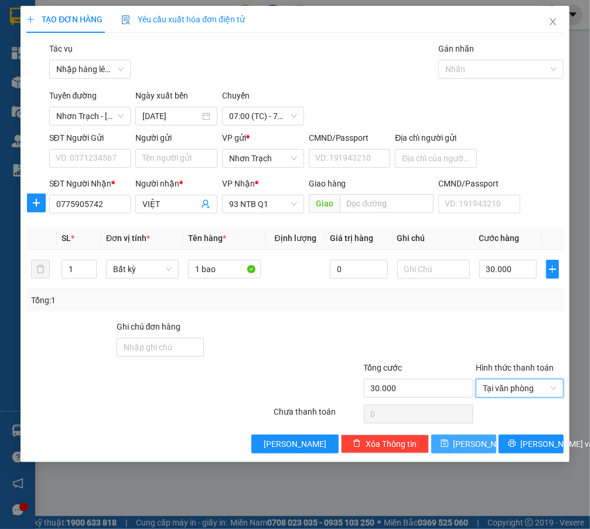
click at [468, 446] on span "Lưu" at bounding box center [485, 443] width 63 height 13
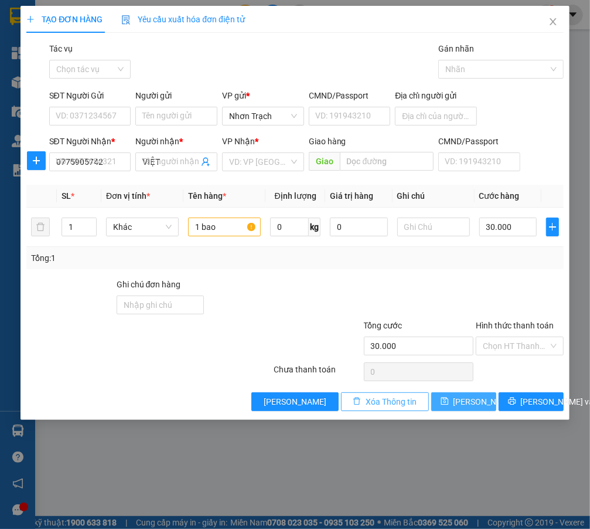
type input "0"
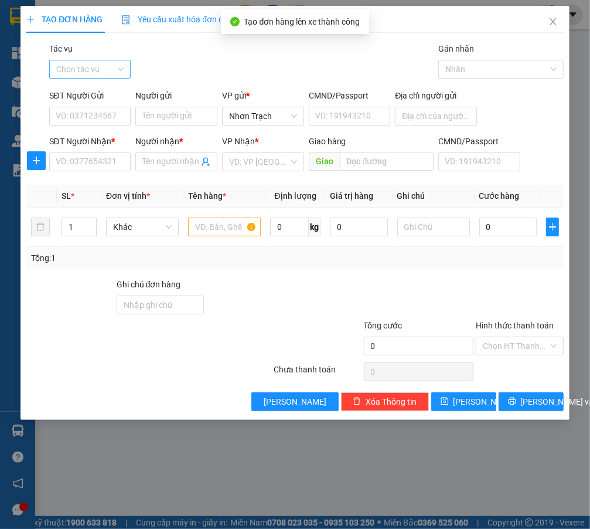
click at [91, 75] on input "Tác vụ" at bounding box center [86, 69] width 60 height 18
click at [90, 94] on div "Nhập hàng lên xe" at bounding box center [94, 92] width 77 height 13
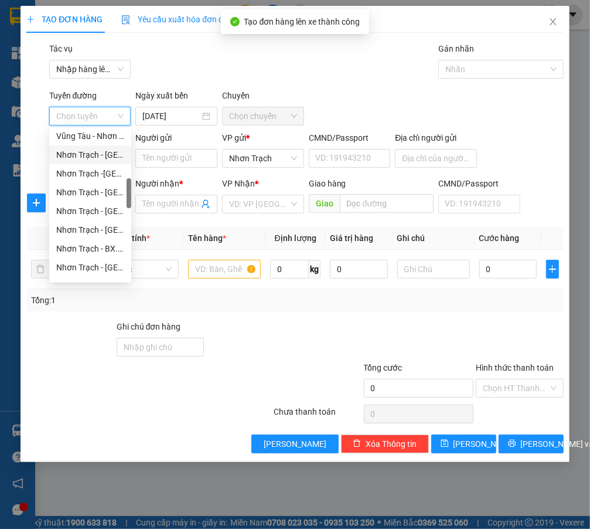
click at [97, 158] on div "Nhơn Trạch - Vũng Tàu (Hàng hóa)" at bounding box center [90, 154] width 68 height 13
type input "15/10/2025"
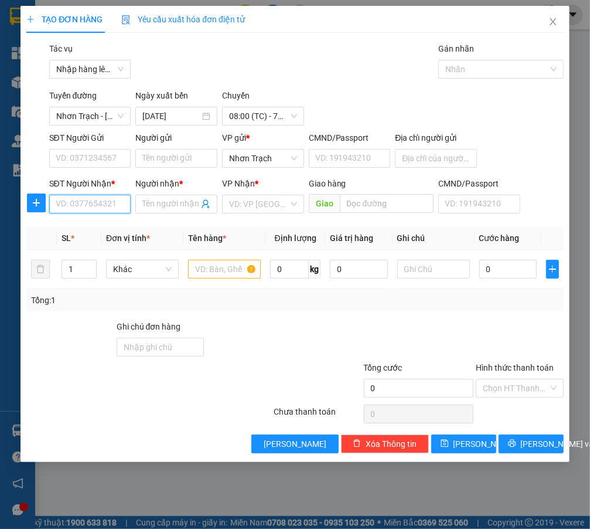
click at [95, 204] on input "SĐT Người Nhận *" at bounding box center [90, 204] width 82 height 19
type input "0336993695"
click at [110, 224] on div "0336993695 - TUẤN" at bounding box center [93, 227] width 74 height 13
type input "TUẤN"
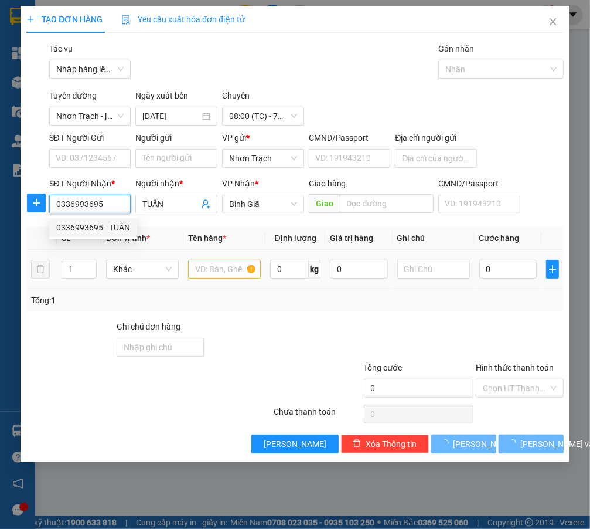
type input "0336993695"
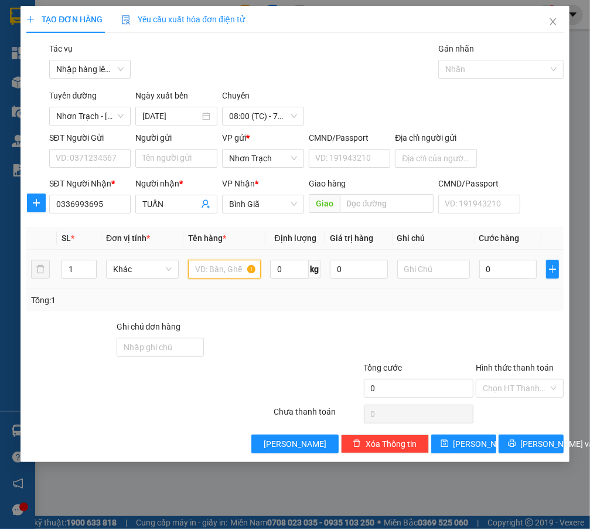
click at [201, 261] on input "text" at bounding box center [224, 269] width 73 height 19
type input "1 bao"
click at [512, 265] on input "0" at bounding box center [508, 269] width 58 height 19
type input "1"
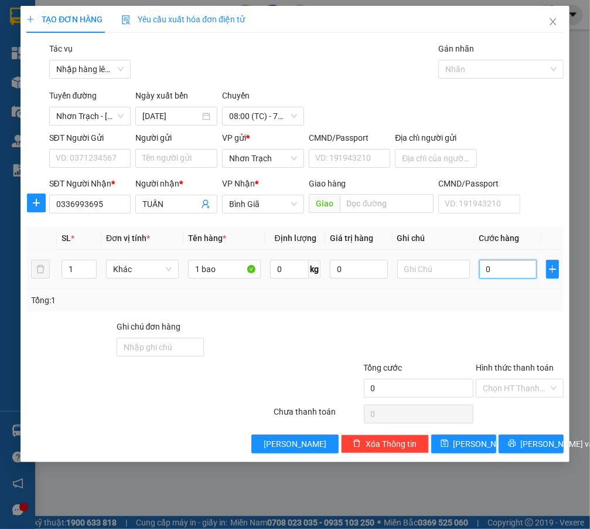
type input "1"
type input "15"
type input "150"
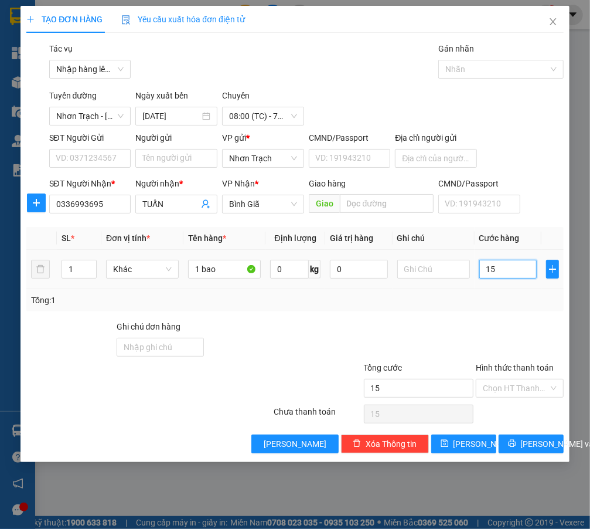
type input "150"
type input "1.500"
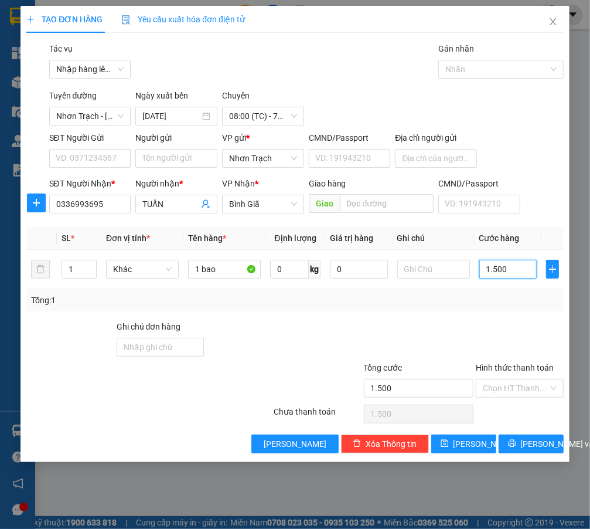
type input "15.000"
type input "150.000"
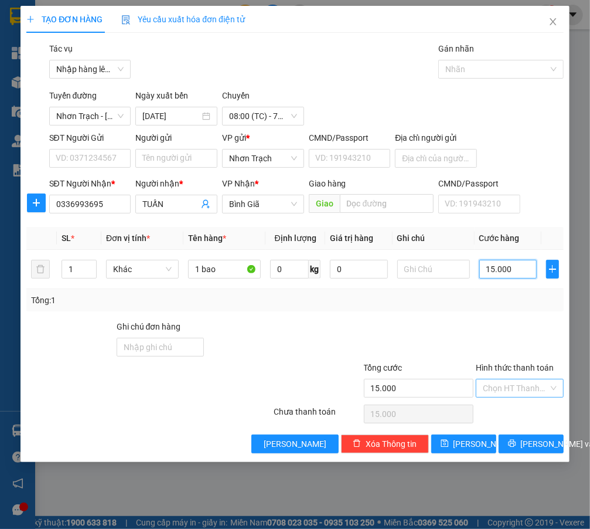
type input "150.000"
click at [502, 388] on input "Hình thức thanh toán" at bounding box center [515, 388] width 65 height 18
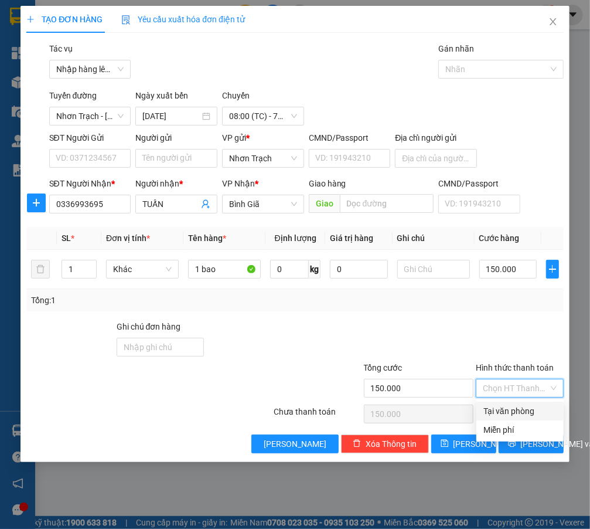
click at [493, 404] on div "Tại văn phòng" at bounding box center [519, 410] width 73 height 13
type input "0"
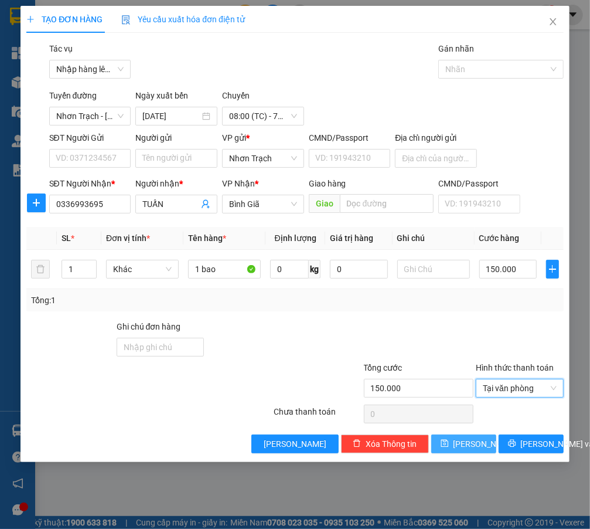
click at [470, 437] on span "Lưu" at bounding box center [485, 443] width 63 height 13
click at [458, 434] on button "Lưu" at bounding box center [463, 443] width 65 height 19
type input "0"
